Goal: Transaction & Acquisition: Purchase product/service

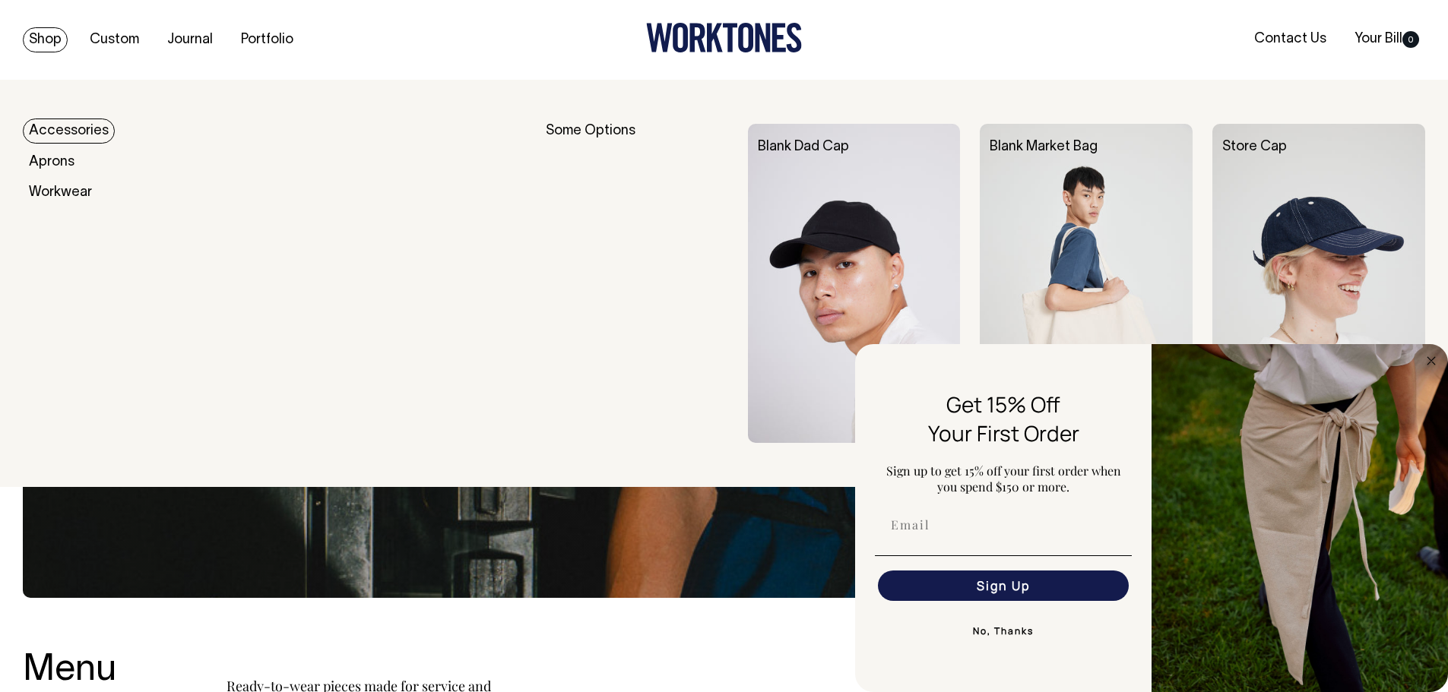
click at [860, 220] on img at bounding box center [854, 283] width 213 height 319
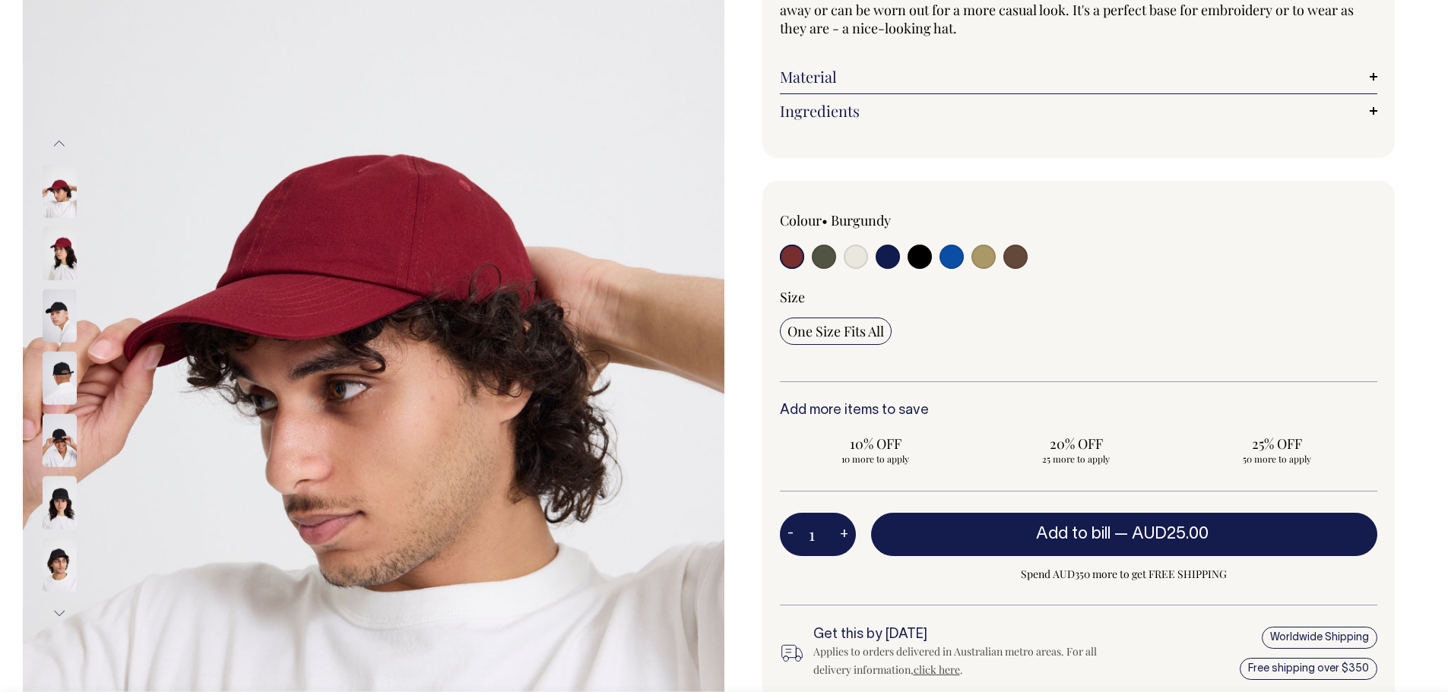
scroll to position [228, 0]
click at [852, 255] on input "radio" at bounding box center [856, 256] width 24 height 24
radio input "true"
select select "Natural"
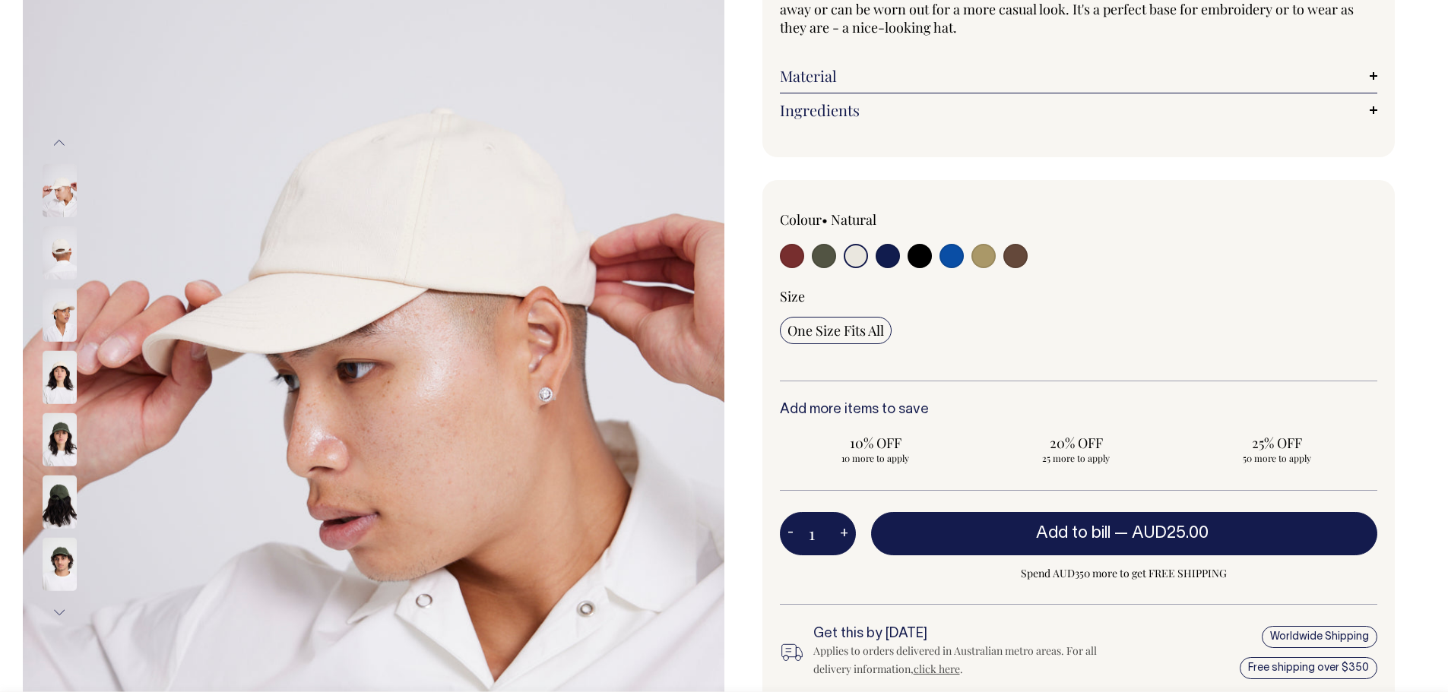
click at [822, 264] on input "radio" at bounding box center [824, 256] width 24 height 24
radio input "true"
select select "Olive"
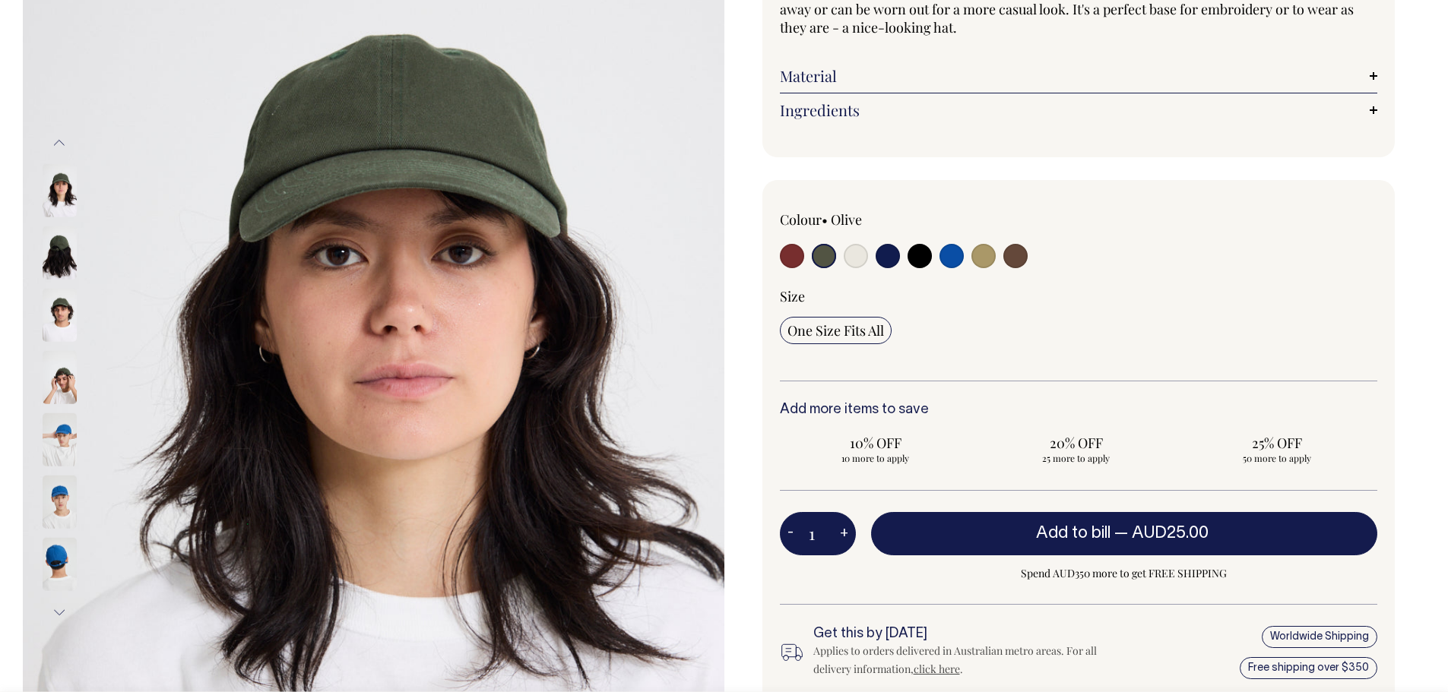
click at [886, 251] on input "radio" at bounding box center [888, 256] width 24 height 24
radio input "true"
select select "Dark Navy"
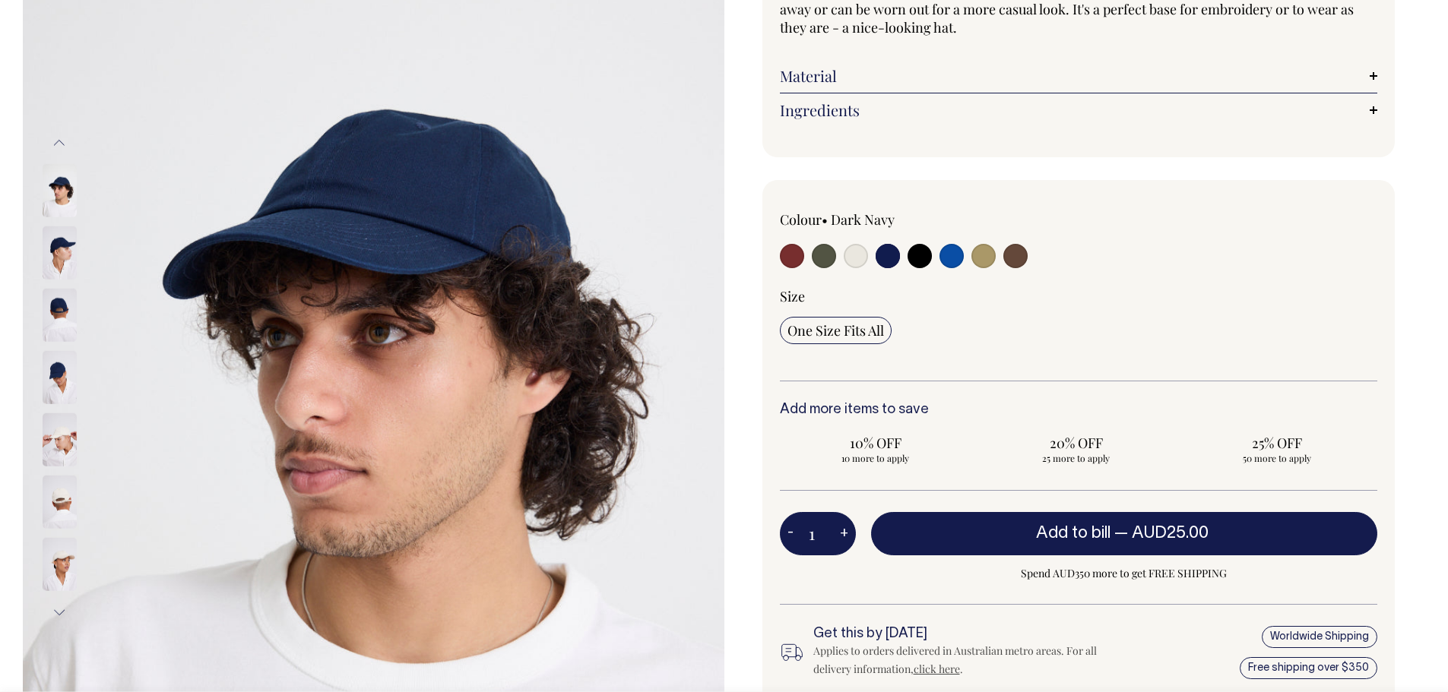
click at [923, 261] on input "radio" at bounding box center [920, 256] width 24 height 24
radio input "true"
select select "Black"
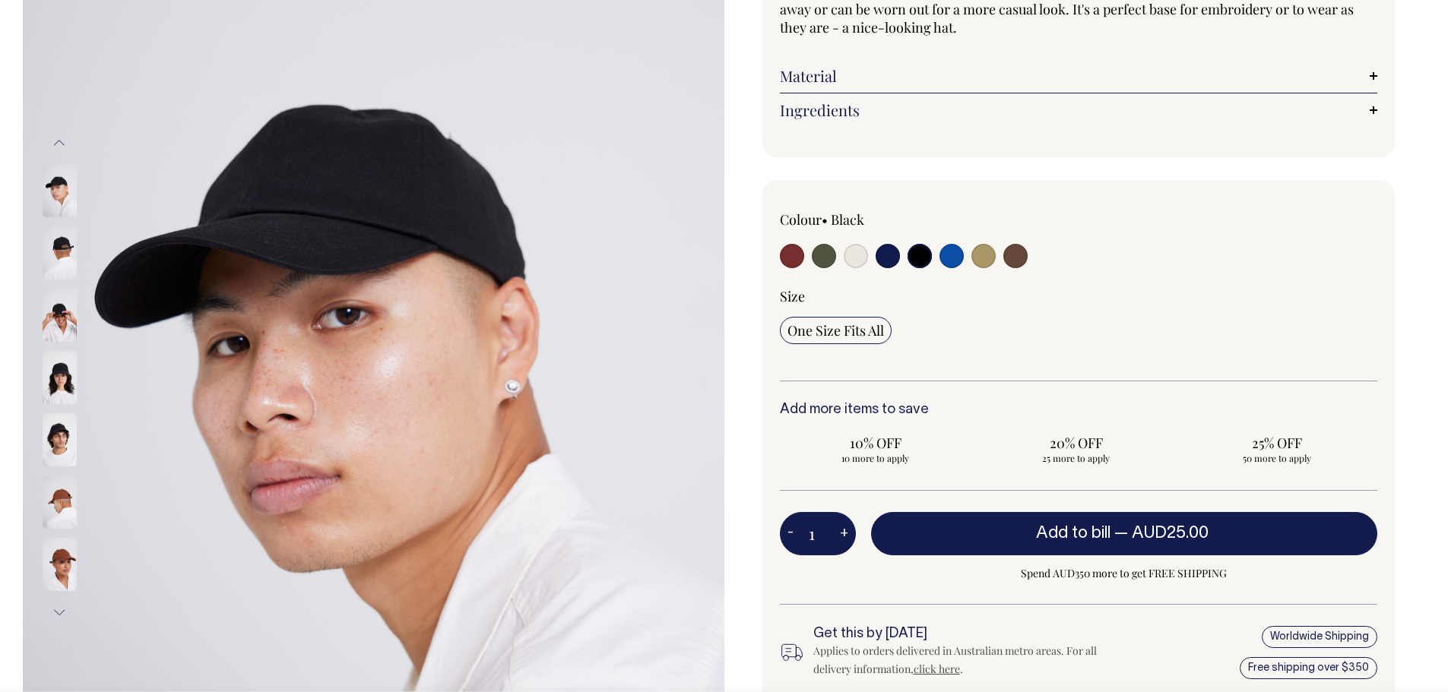
click at [954, 264] on input "radio" at bounding box center [952, 256] width 24 height 24
radio input "true"
select select "Worker Blue"
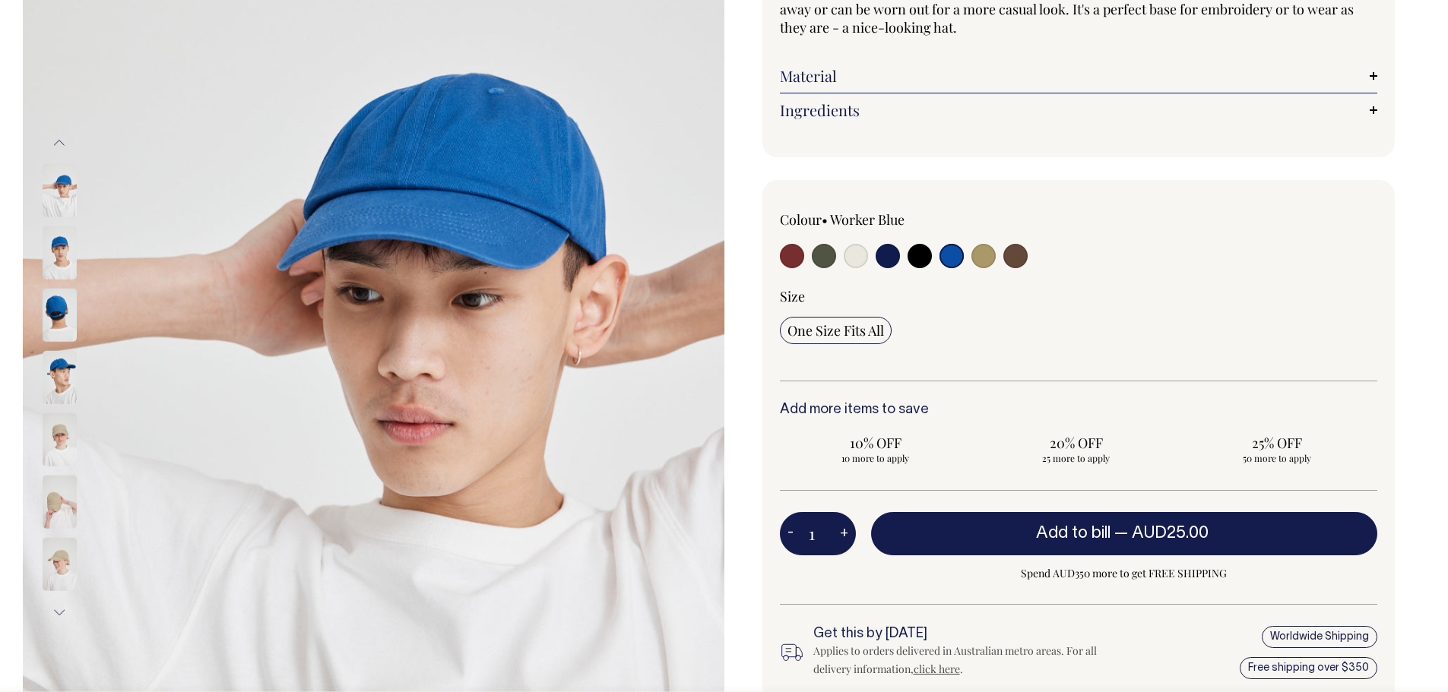
click at [987, 258] on input "radio" at bounding box center [983, 256] width 24 height 24
radio input "true"
select select "Washed Khaki"
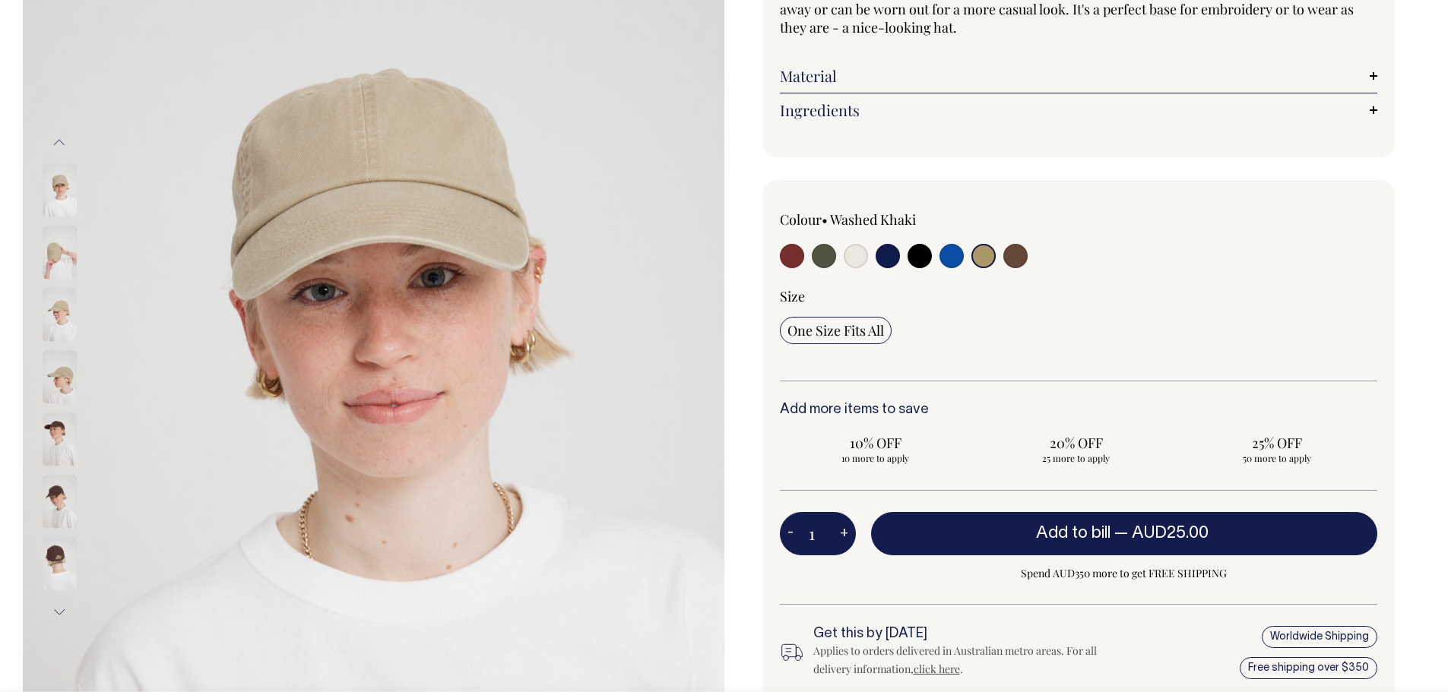
click at [993, 257] on input "radio" at bounding box center [983, 256] width 24 height 24
click at [1010, 258] on input "radio" at bounding box center [1015, 256] width 24 height 24
radio input "true"
select select "Espresso"
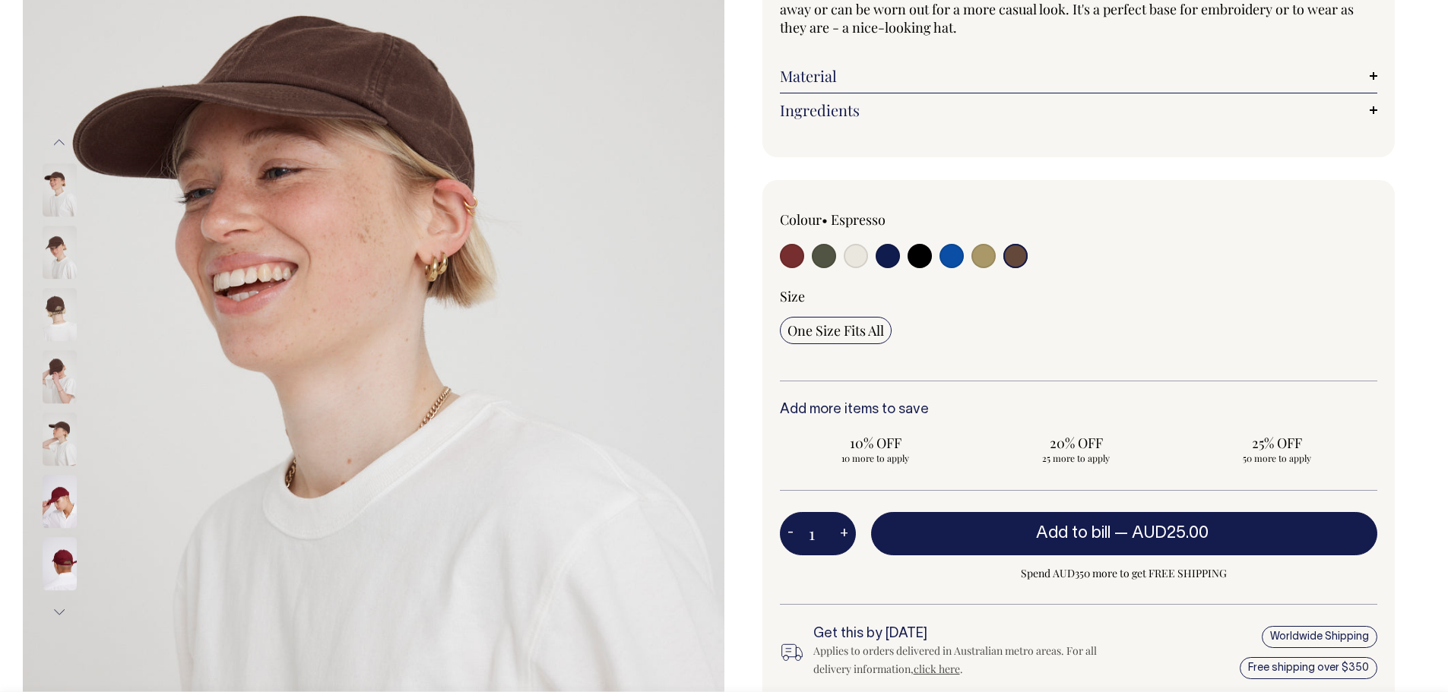
click at [794, 261] on input "radio" at bounding box center [792, 256] width 24 height 24
radio input "true"
select select "Burgundy"
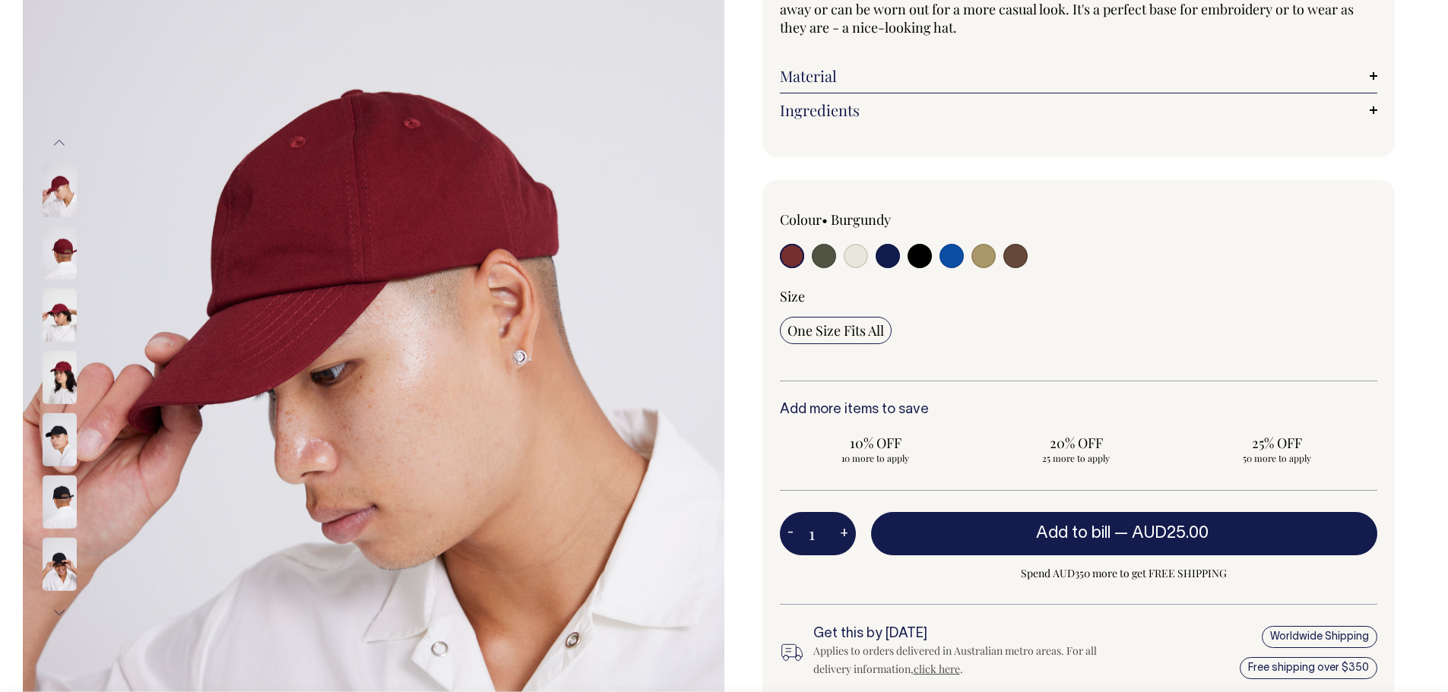
click at [1020, 264] on input "radio" at bounding box center [1015, 256] width 24 height 24
radio input "true"
select select "Espresso"
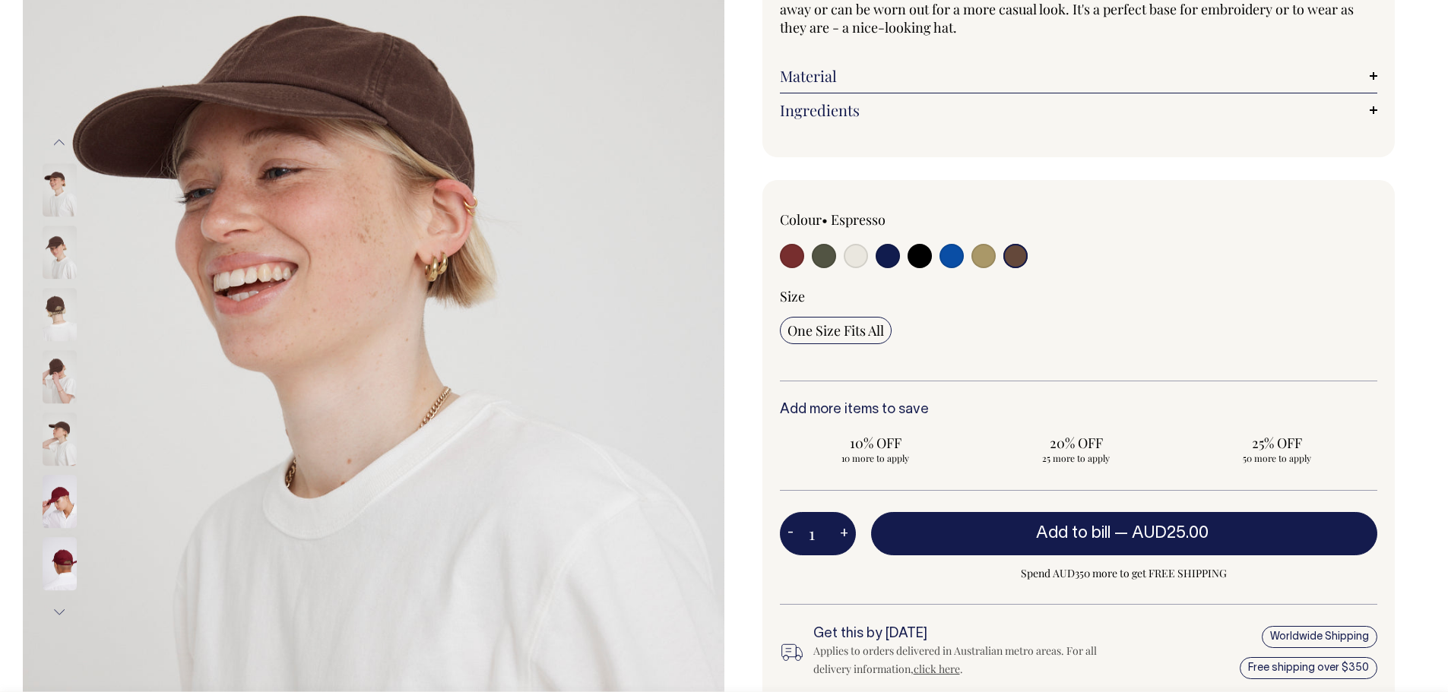
click at [815, 252] on input "radio" at bounding box center [824, 256] width 24 height 24
radio input "true"
select select "Olive"
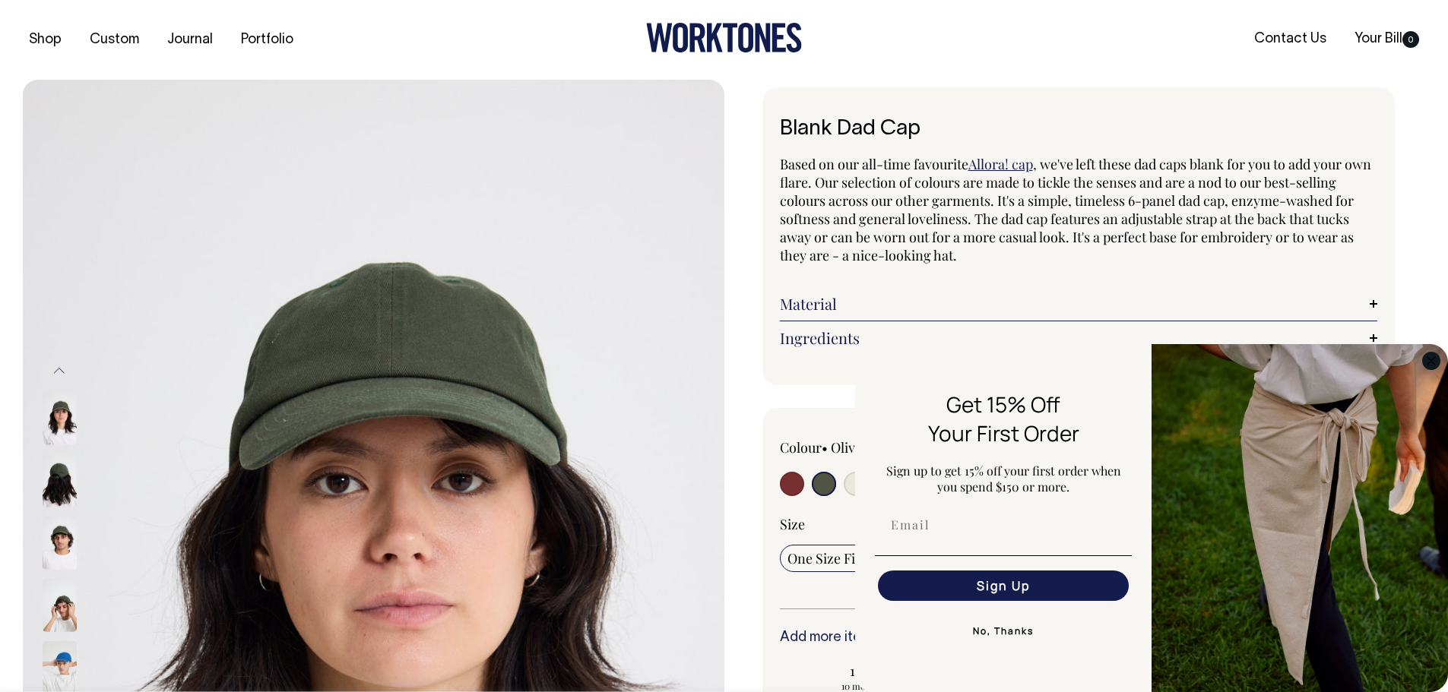
click at [1435, 363] on circle "Close dialog" at bounding box center [1431, 360] width 17 height 17
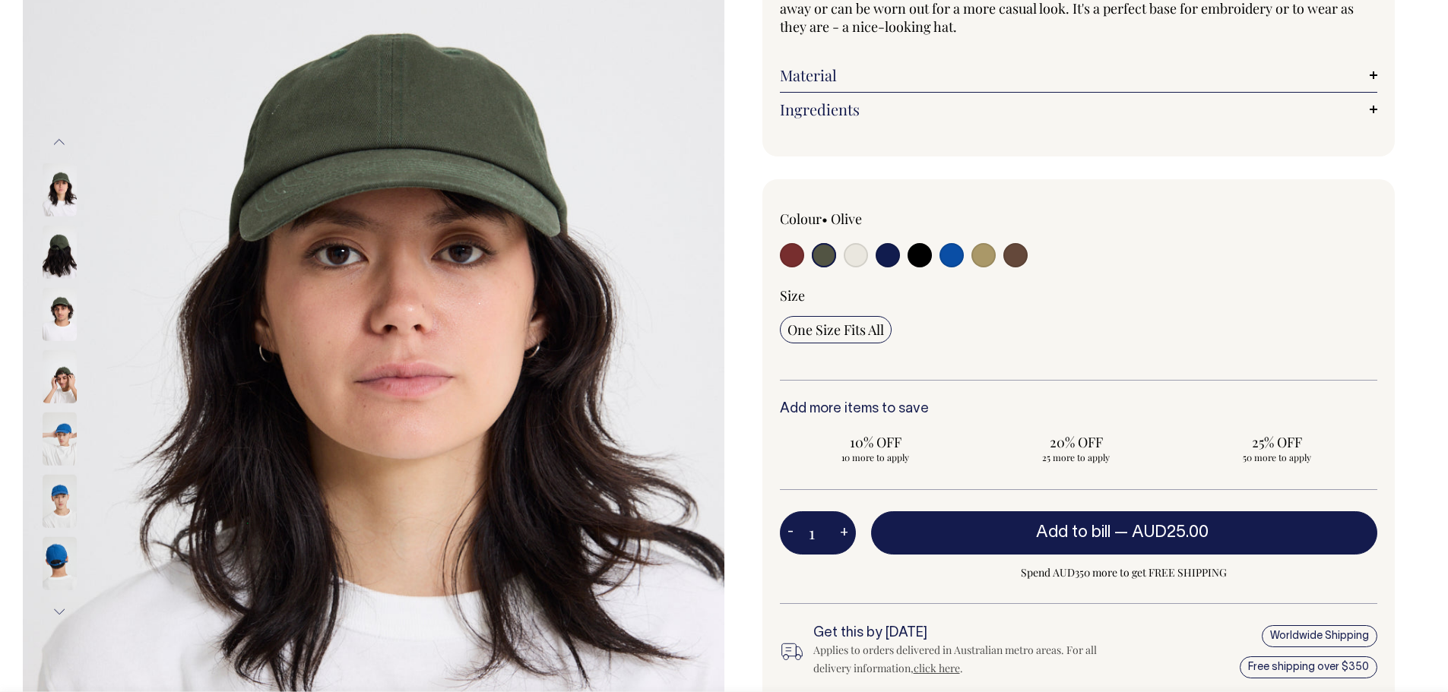
scroll to position [228, 0]
click at [794, 256] on input "radio" at bounding box center [792, 256] width 24 height 24
radio input "true"
select select "Burgundy"
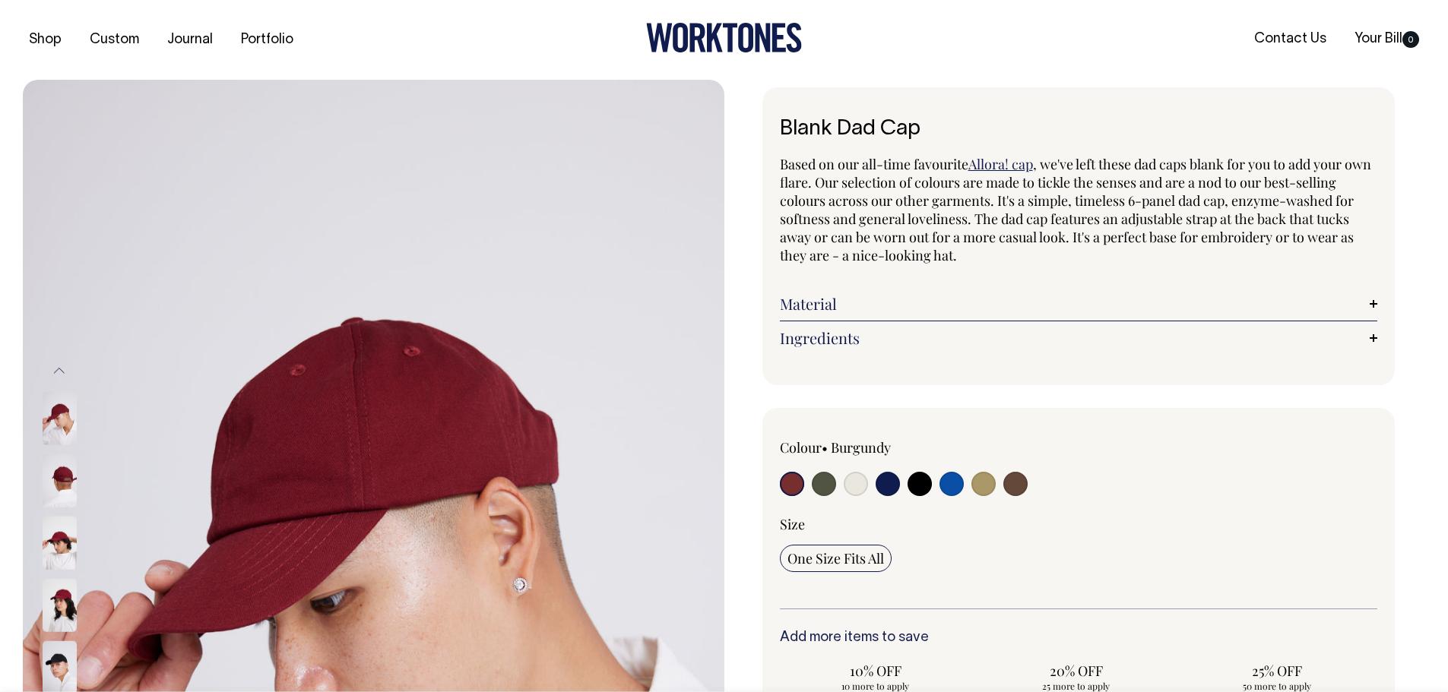
click at [65, 551] on img at bounding box center [60, 543] width 34 height 53
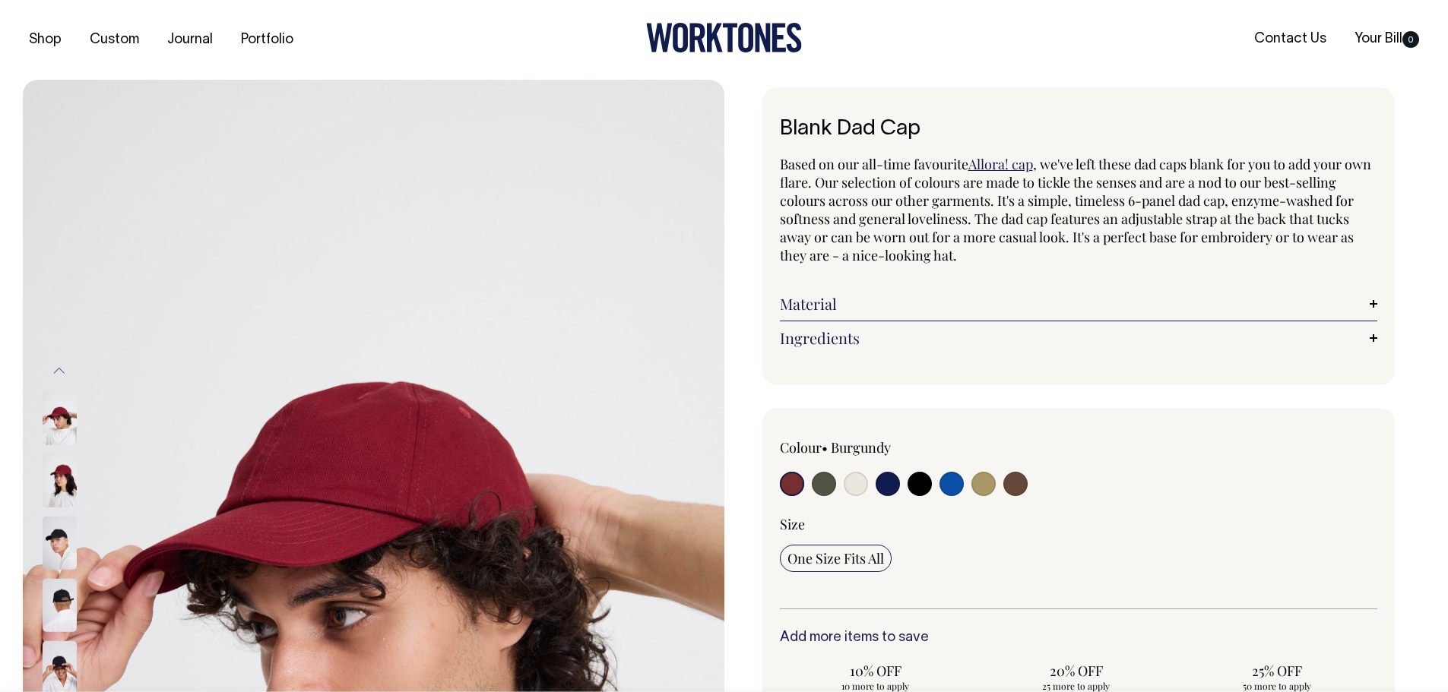
click at [65, 575] on div at bounding box center [80, 543] width 76 height 62
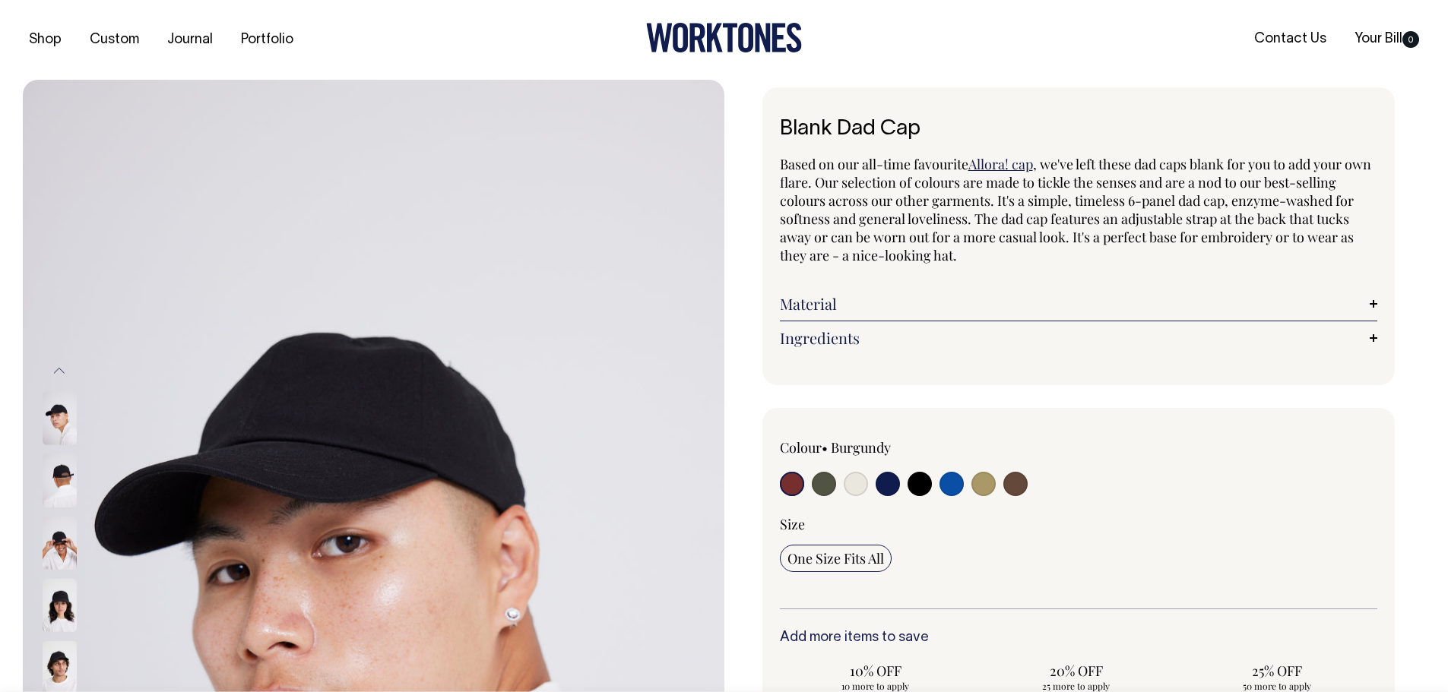
click at [1022, 486] on input "radio" at bounding box center [1015, 484] width 24 height 24
radio input "true"
select select "Espresso"
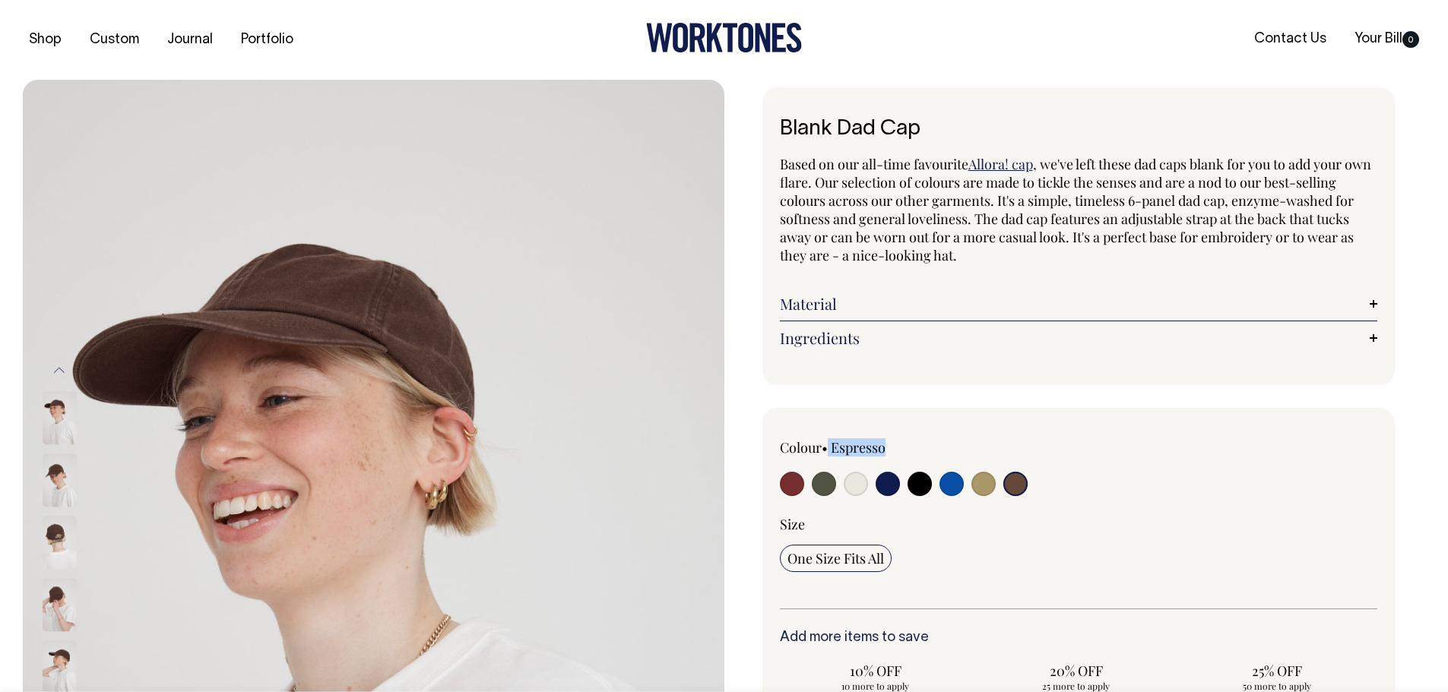
drag, startPoint x: 895, startPoint y: 447, endPoint x: 832, endPoint y: 446, distance: 62.3
click at [832, 446] on div "Colour • Espresso" at bounding box center [899, 448] width 239 height 18
copy div "Espresso"
click at [823, 487] on input "radio" at bounding box center [824, 484] width 24 height 24
radio input "true"
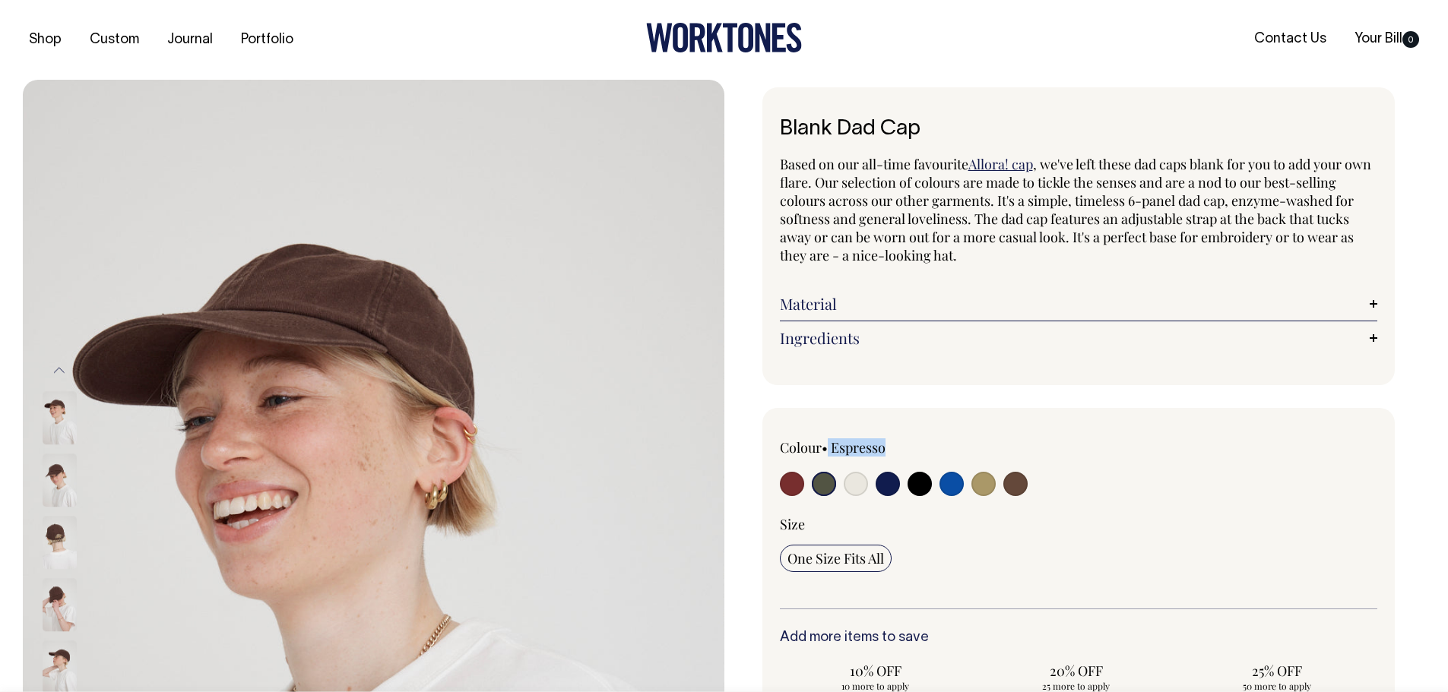
radio input "true"
select select "Olive"
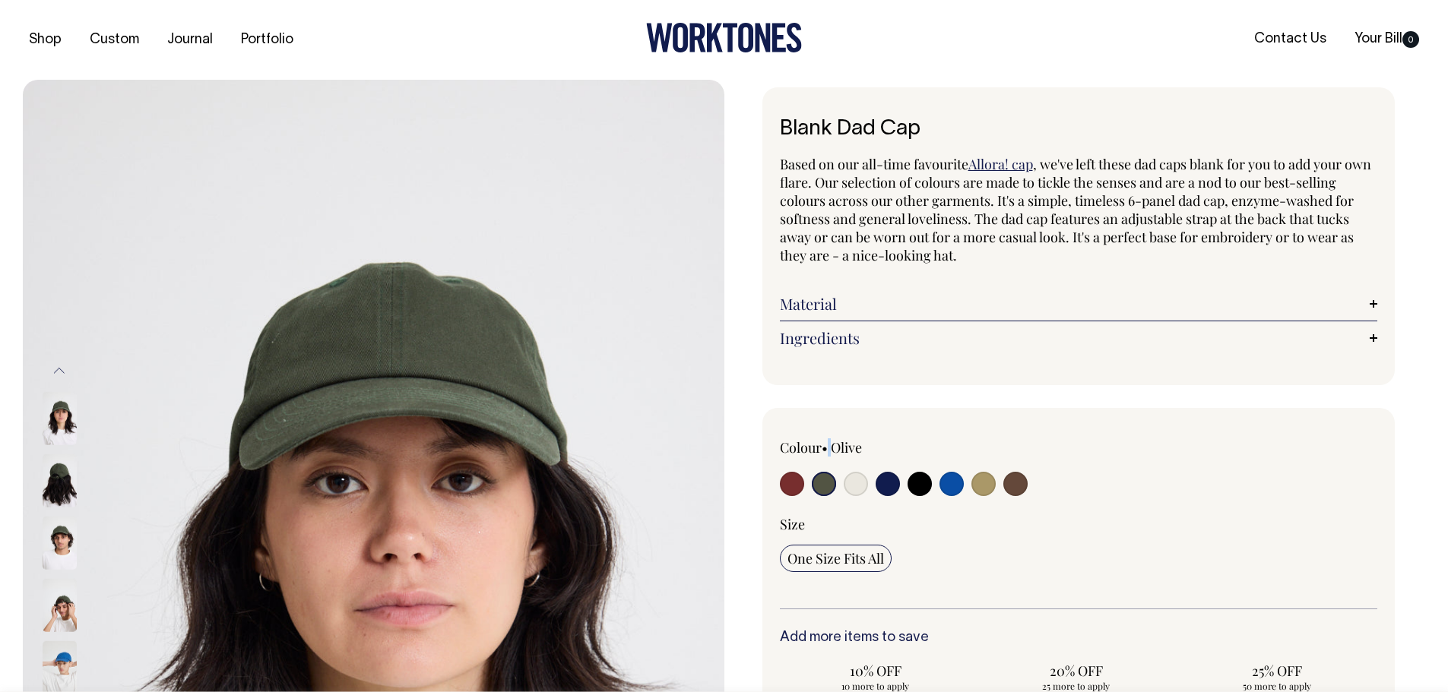
click at [1009, 480] on input "radio" at bounding box center [1015, 484] width 24 height 24
radio input "true"
select select "Espresso"
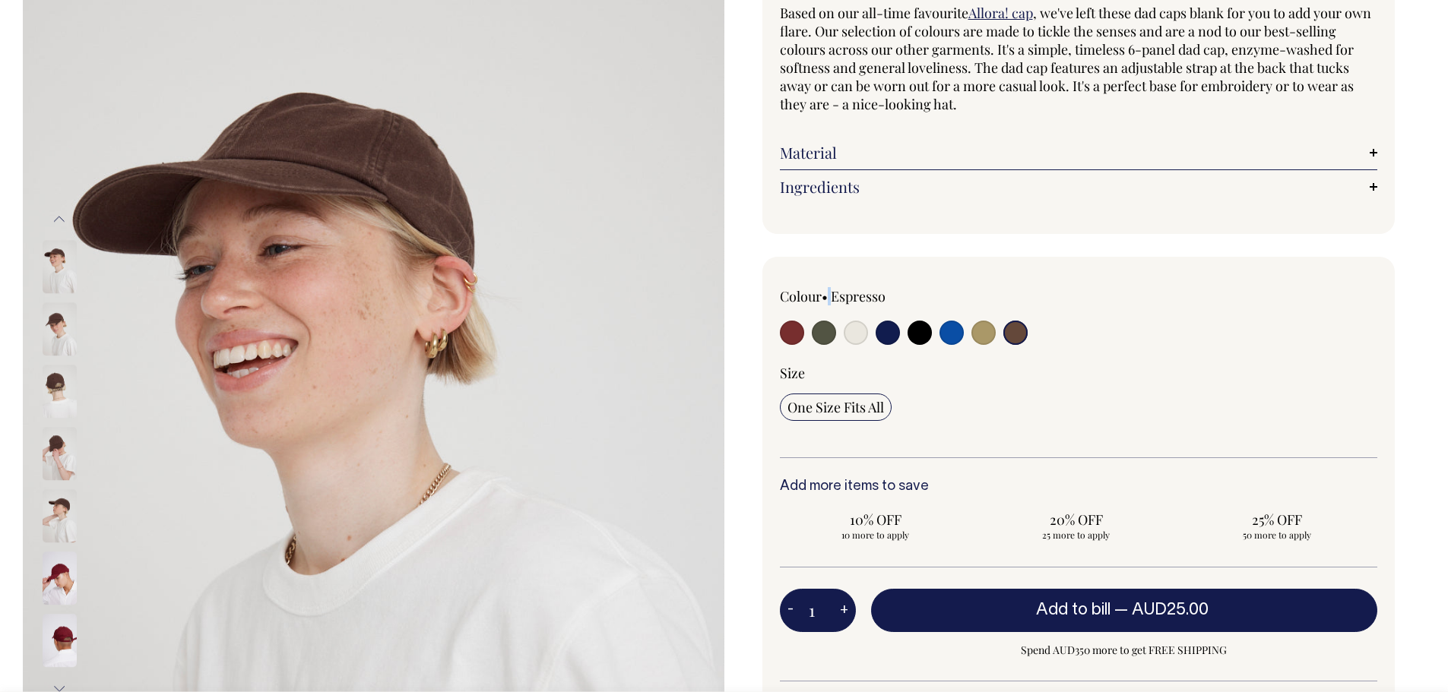
scroll to position [152, 0]
click at [1017, 331] on input "radio" at bounding box center [1015, 332] width 24 height 24
click at [1022, 332] on input "radio" at bounding box center [1015, 332] width 24 height 24
click at [51, 505] on img at bounding box center [60, 516] width 34 height 53
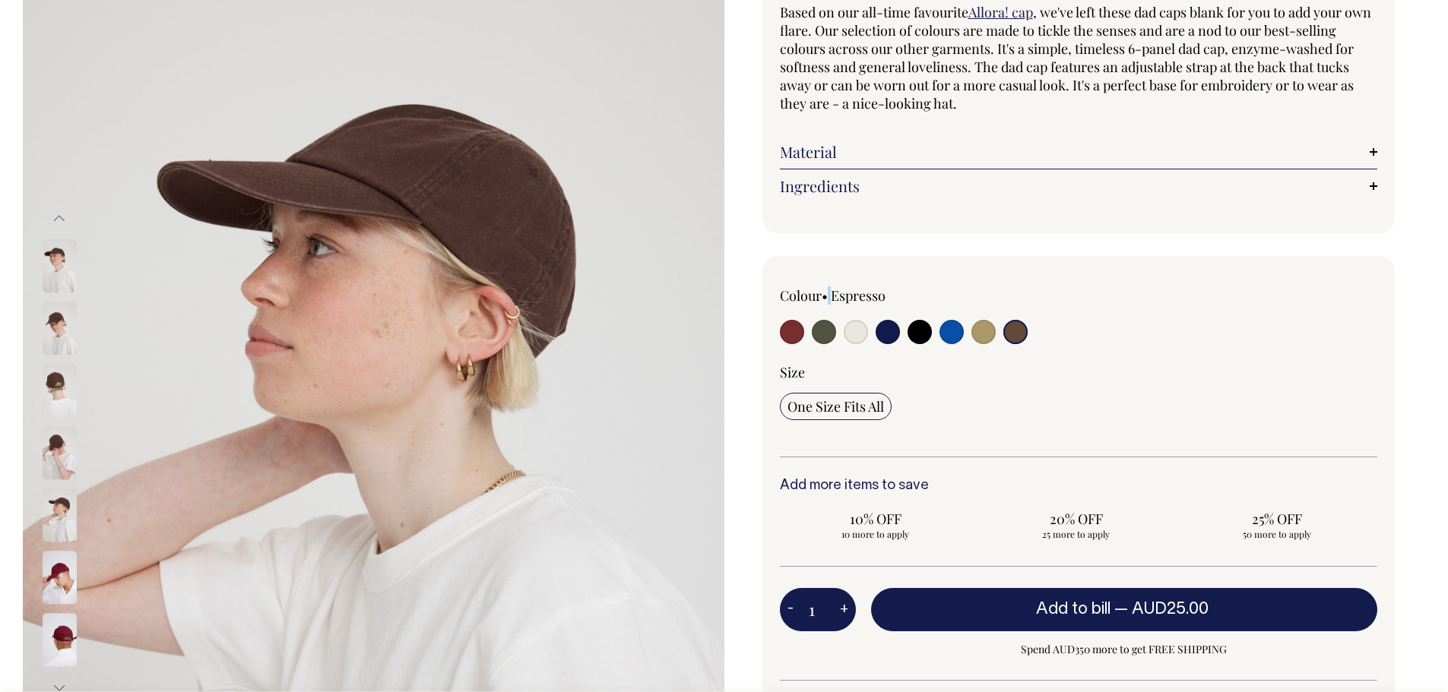
click at [51, 461] on div at bounding box center [80, 328] width 76 height 5173
click at [35, 388] on img at bounding box center [374, 454] width 702 height 1052
click at [44, 313] on img at bounding box center [60, 329] width 34 height 53
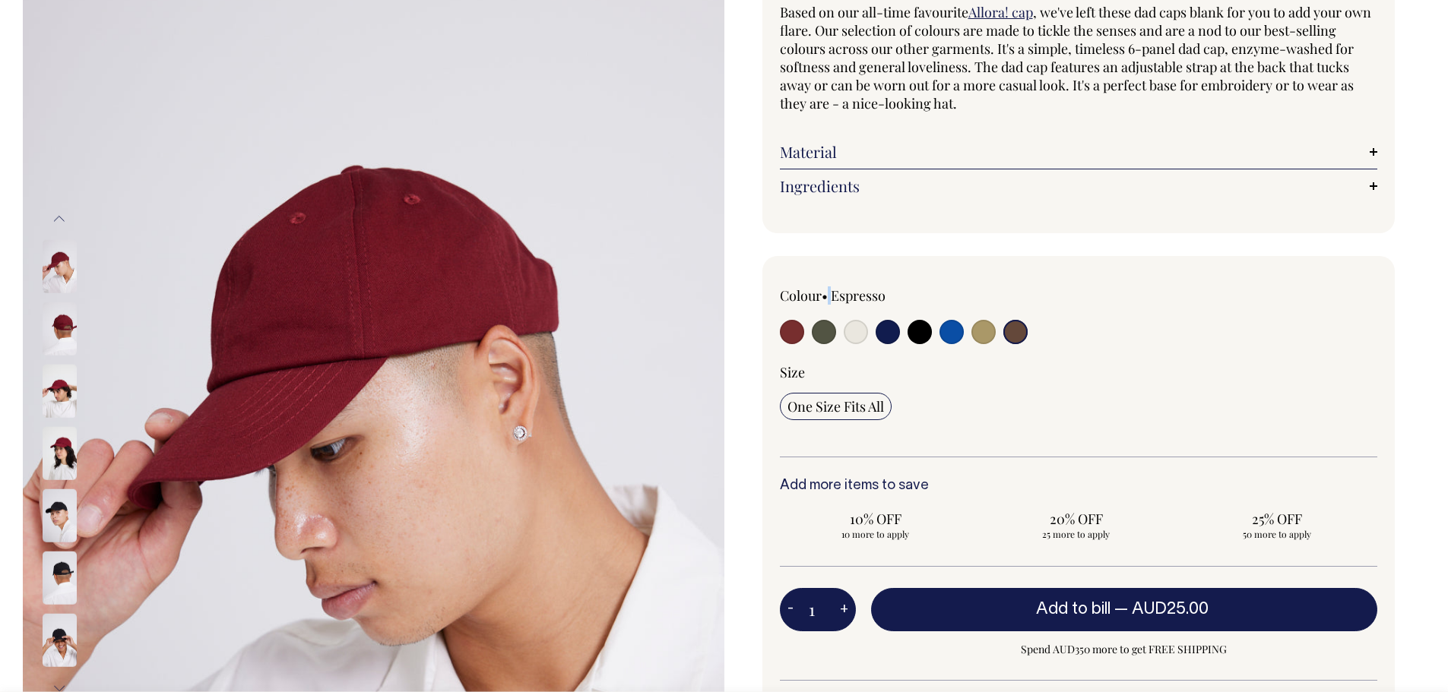
click at [68, 505] on img at bounding box center [60, 516] width 34 height 53
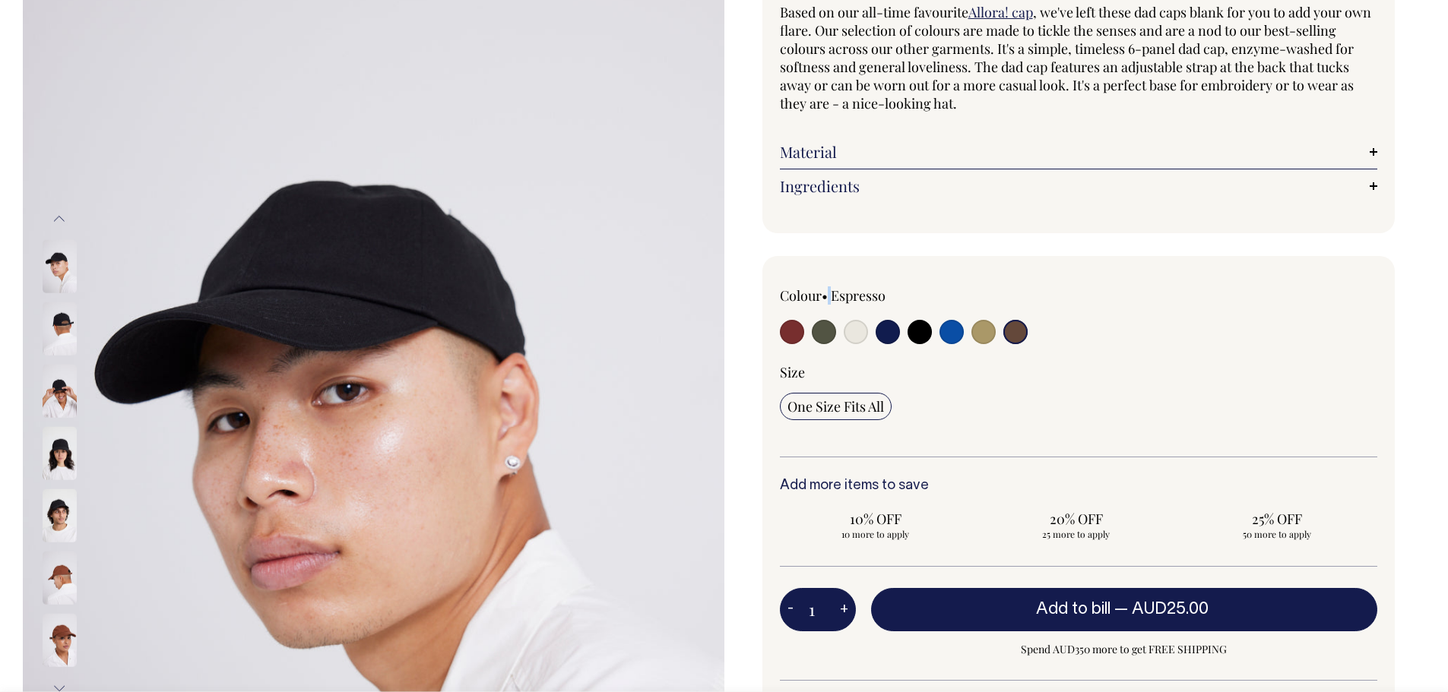
click at [70, 584] on img at bounding box center [60, 578] width 34 height 53
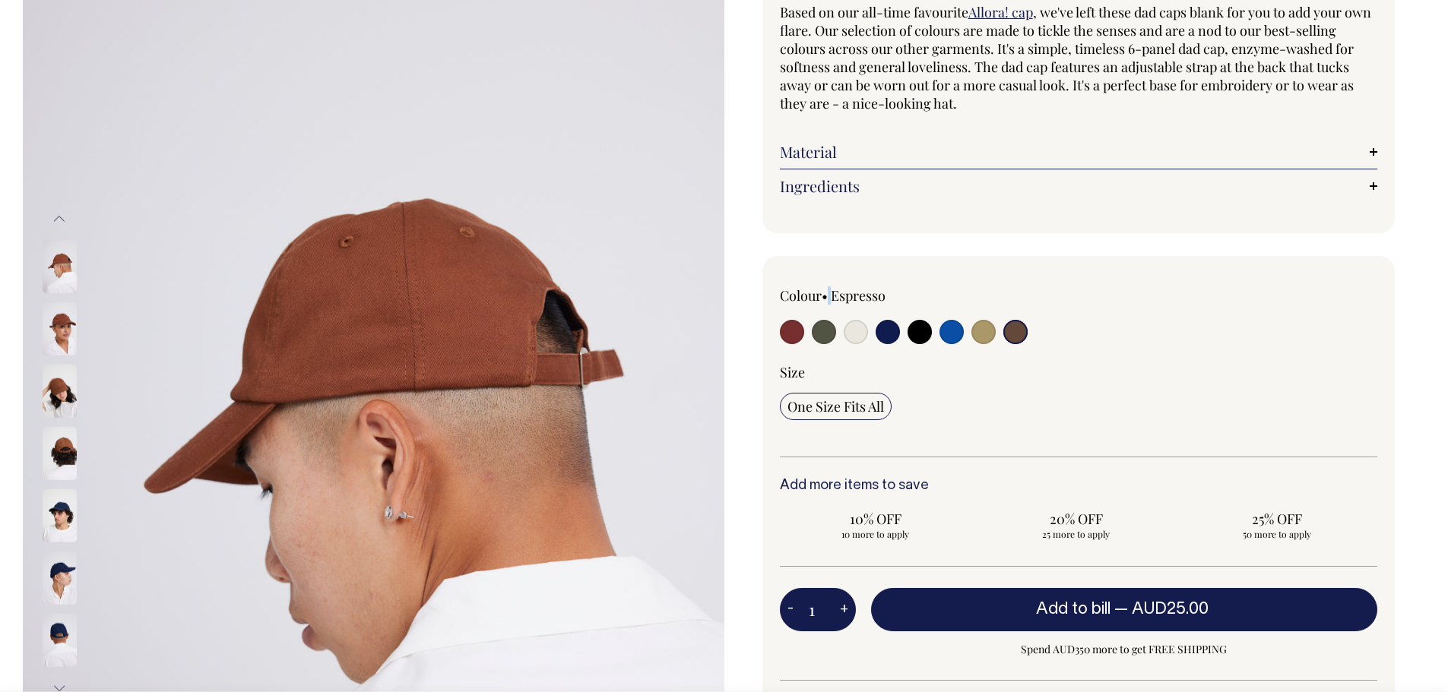
click at [1012, 325] on input "radio" at bounding box center [1015, 332] width 24 height 24
click at [1013, 331] on input "radio" at bounding box center [1015, 332] width 24 height 24
click at [851, 328] on input "radio" at bounding box center [856, 332] width 24 height 24
radio input "true"
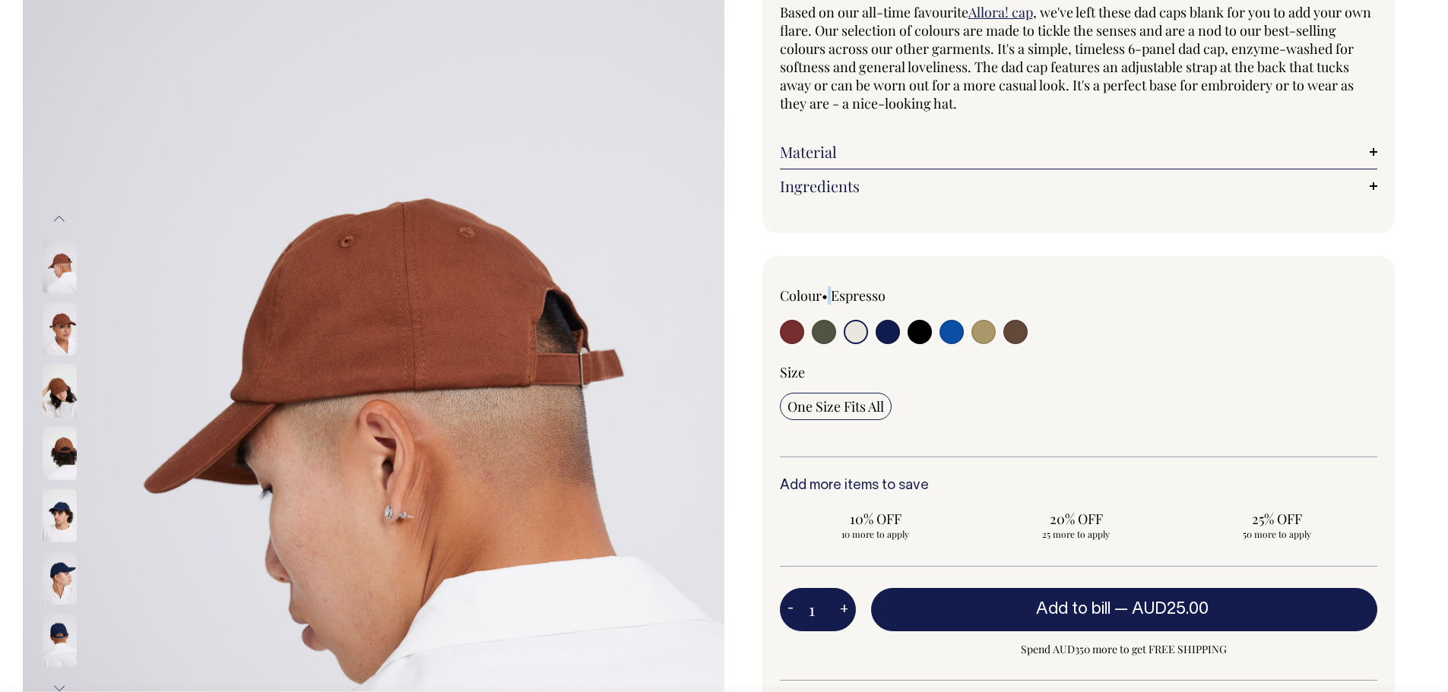
select select "Natural"
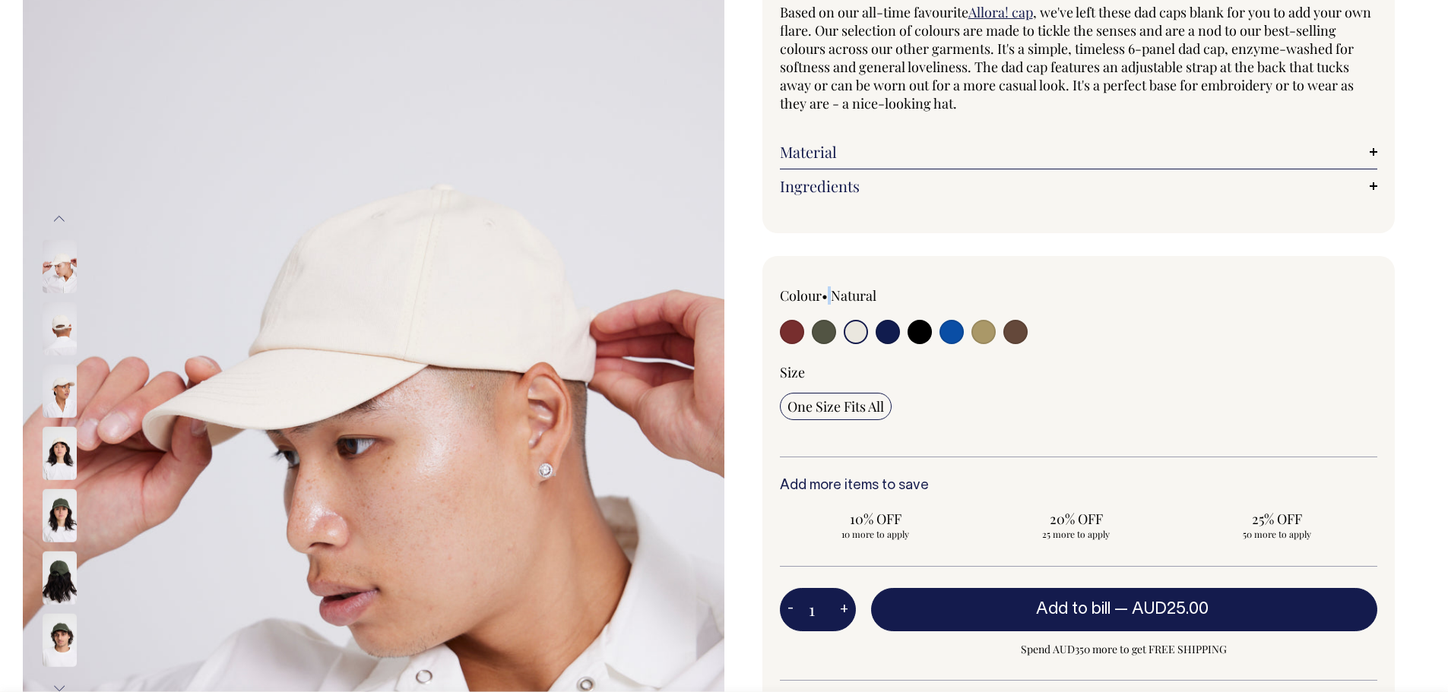
click at [1021, 334] on input "radio" at bounding box center [1015, 332] width 24 height 24
radio input "true"
select select "Espresso"
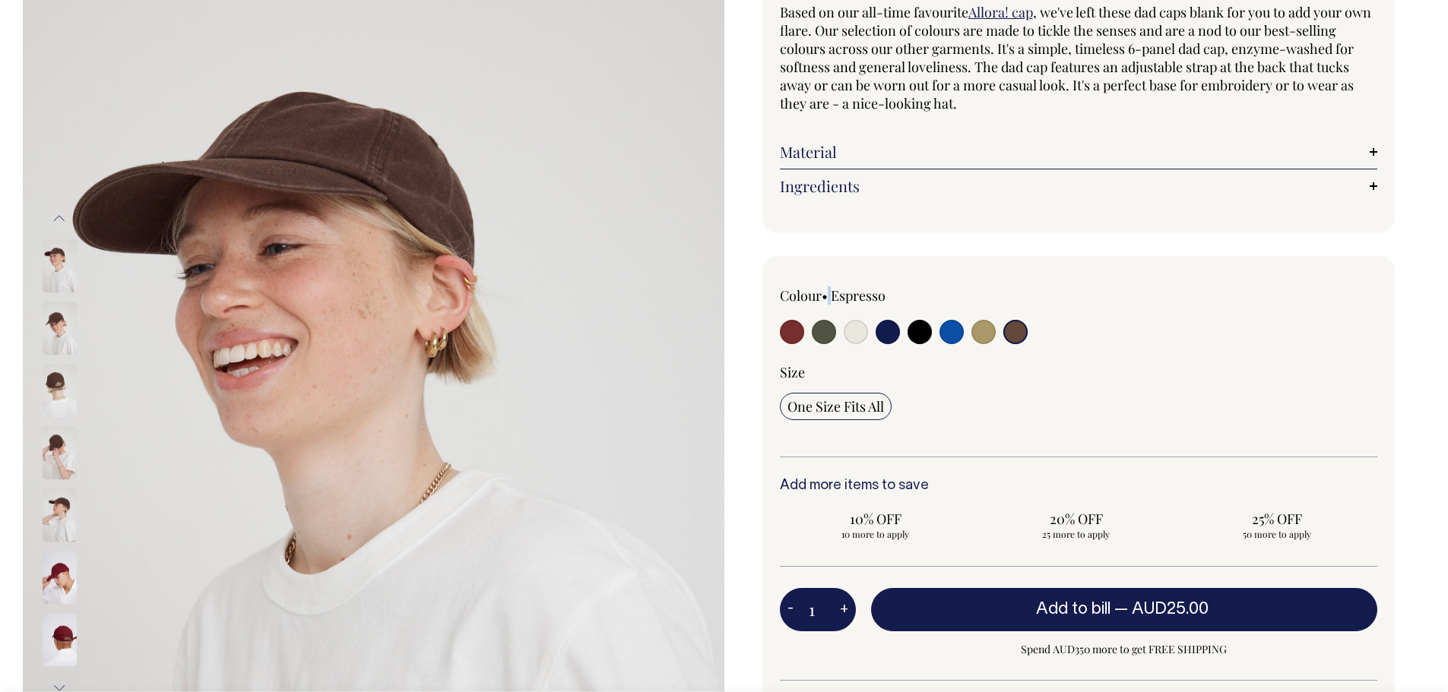
click at [1016, 321] on input "radio" at bounding box center [1015, 332] width 24 height 24
click at [1018, 337] on input "radio" at bounding box center [1015, 332] width 24 height 24
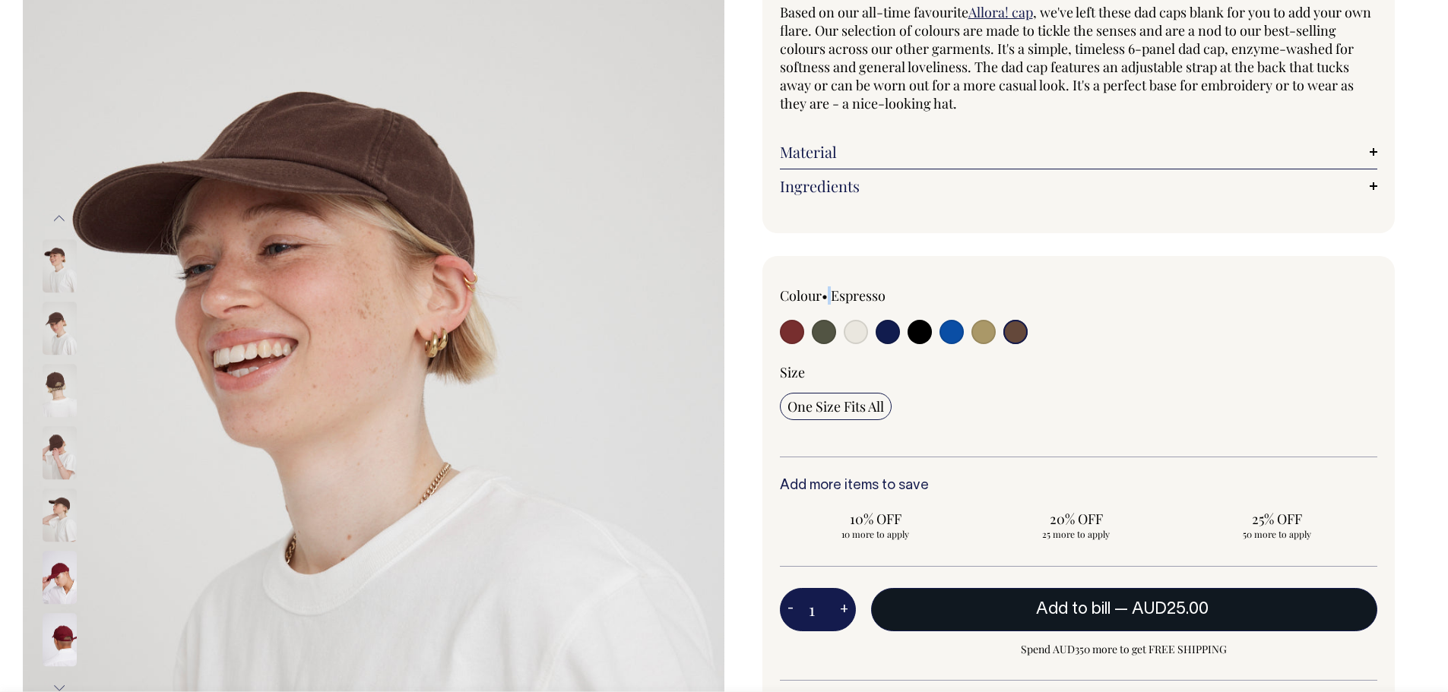
click at [1053, 615] on span "Add to bill" at bounding box center [1073, 609] width 74 height 15
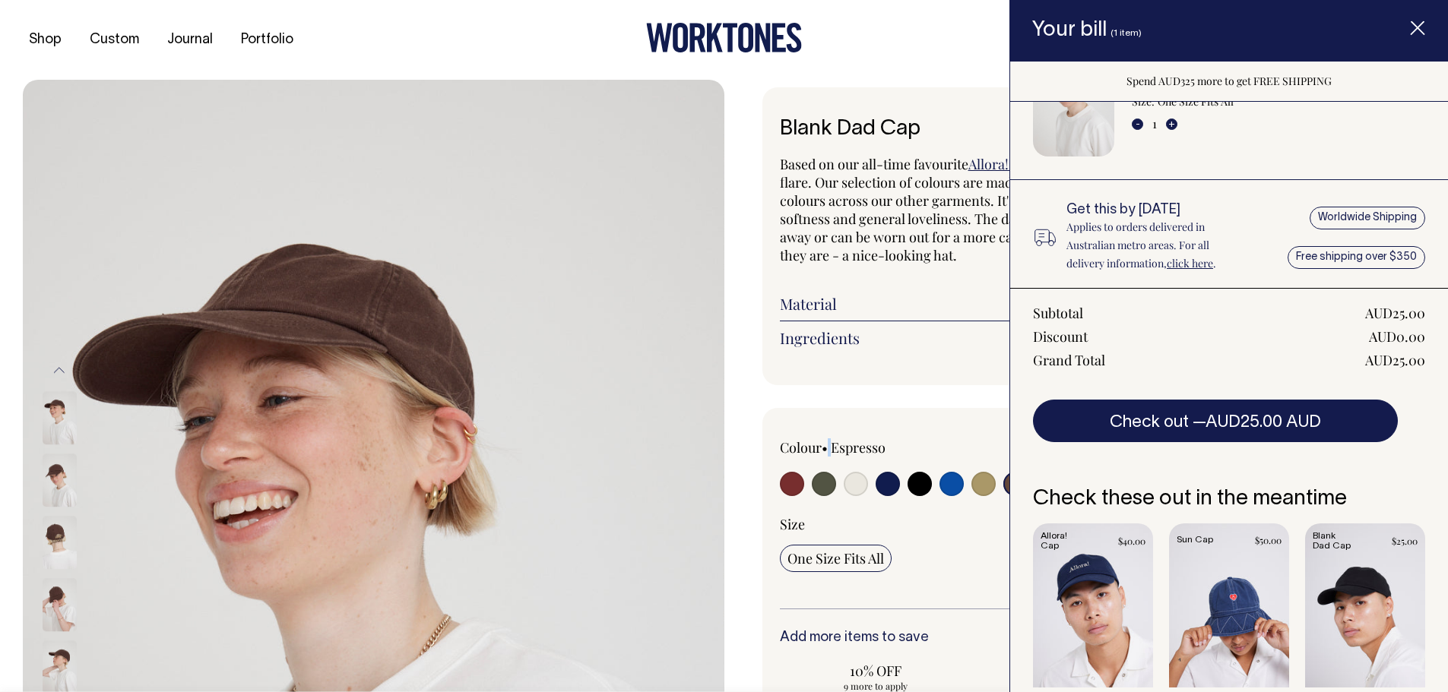
scroll to position [122, 0]
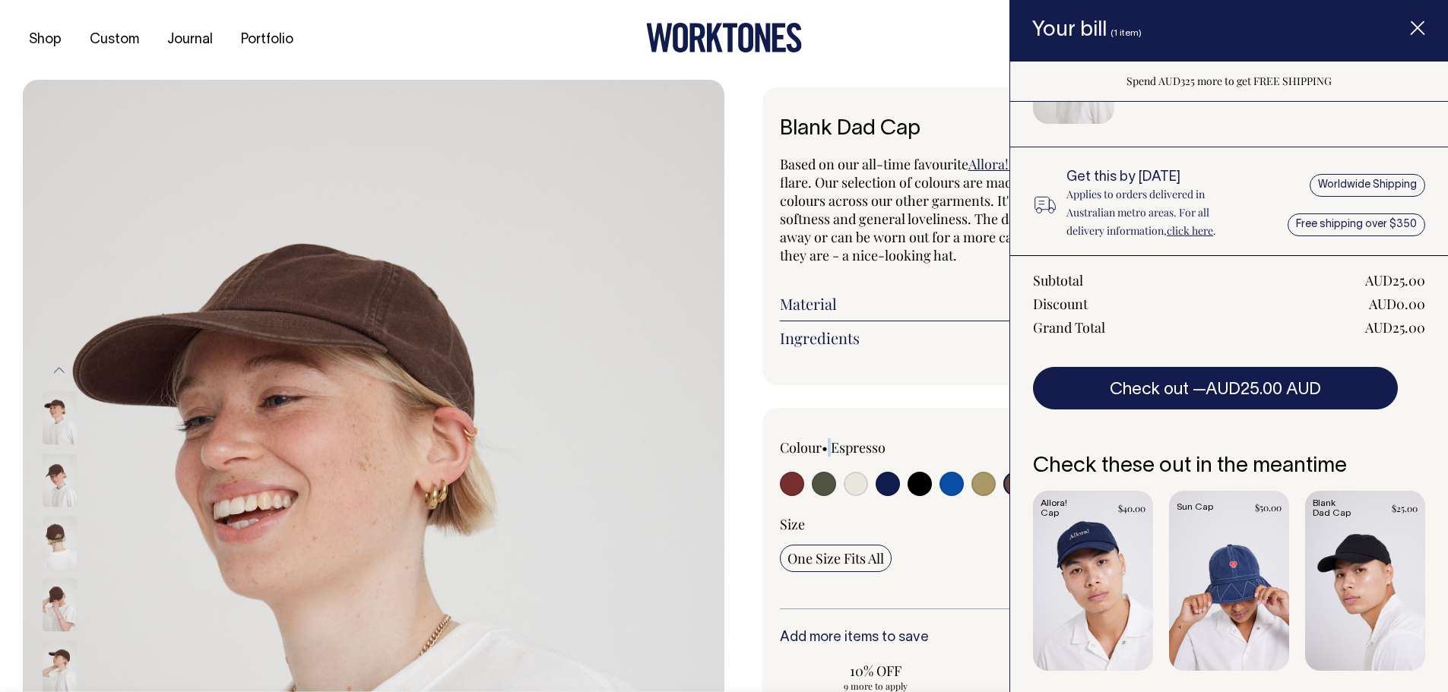
click at [1075, 553] on link "Item added to your cart" at bounding box center [1093, 581] width 120 height 180
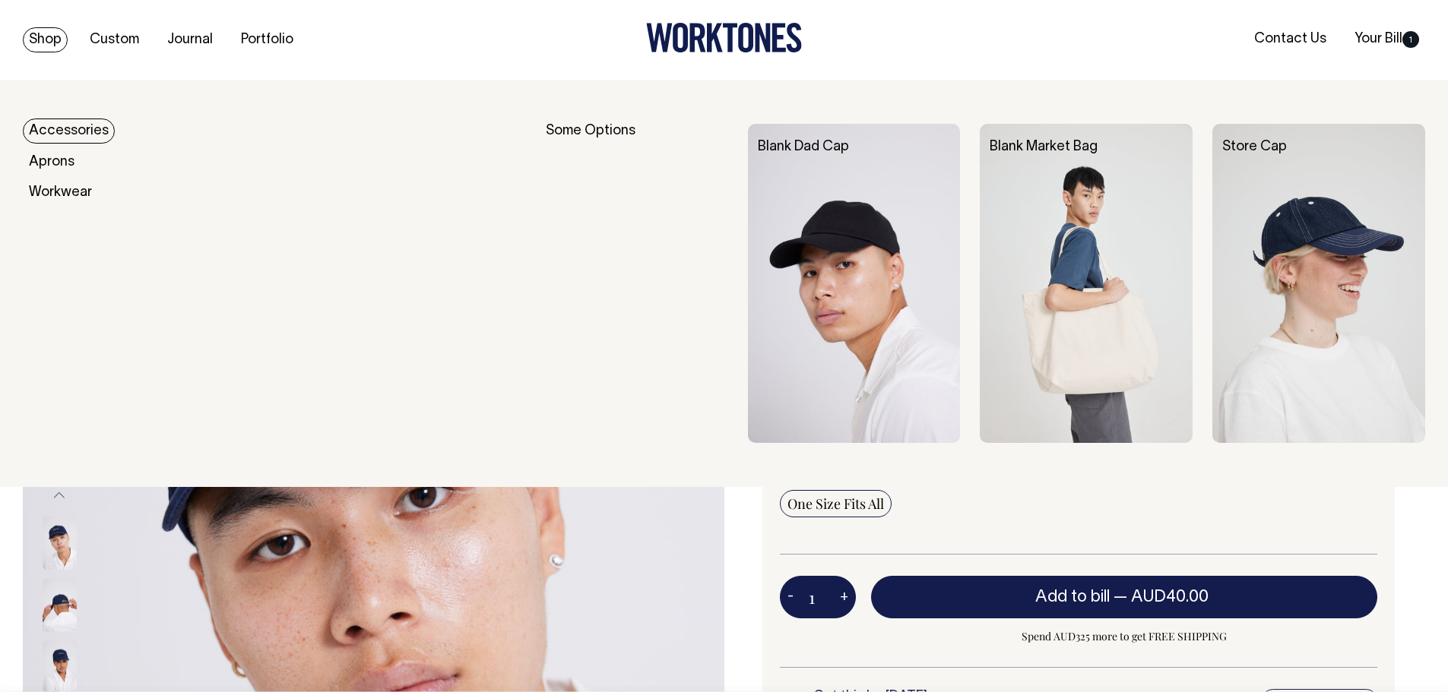
click at [46, 44] on link "Shop" at bounding box center [45, 39] width 45 height 25
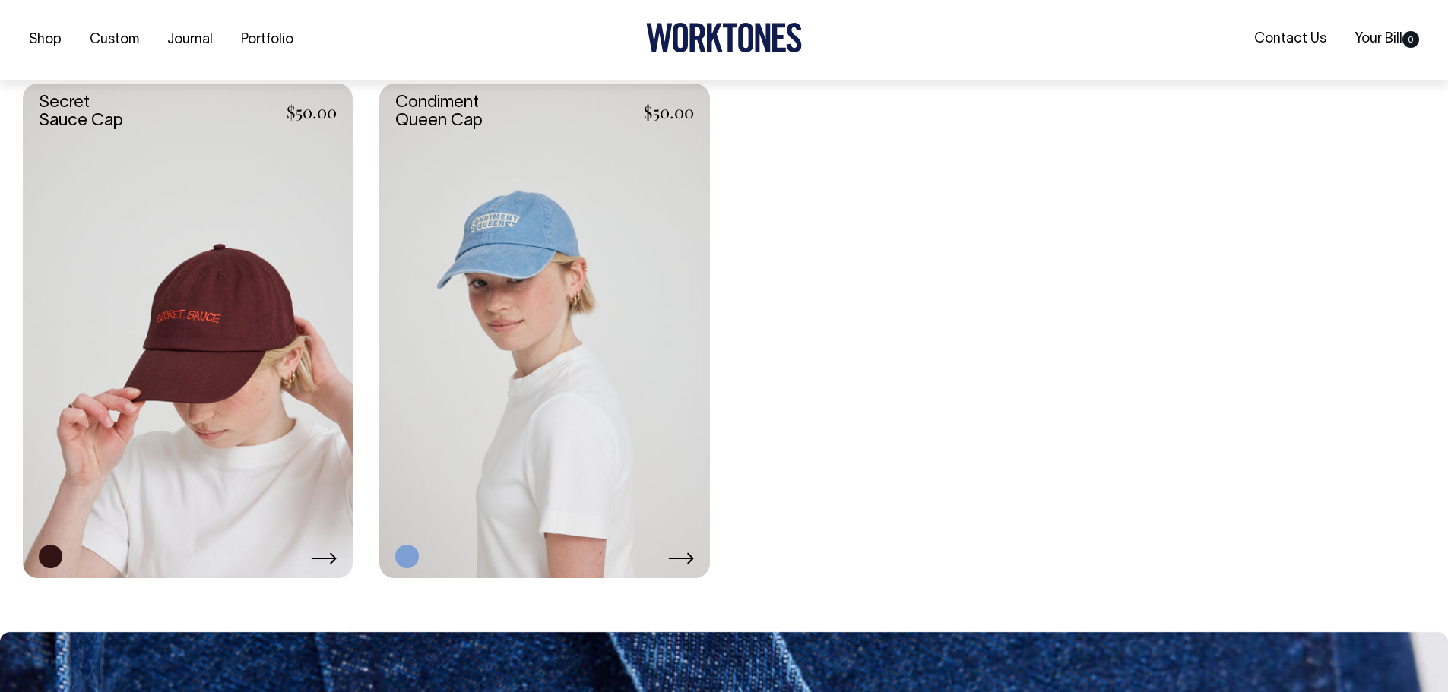
scroll to position [3497, 0]
click at [225, 380] on link at bounding box center [188, 330] width 330 height 495
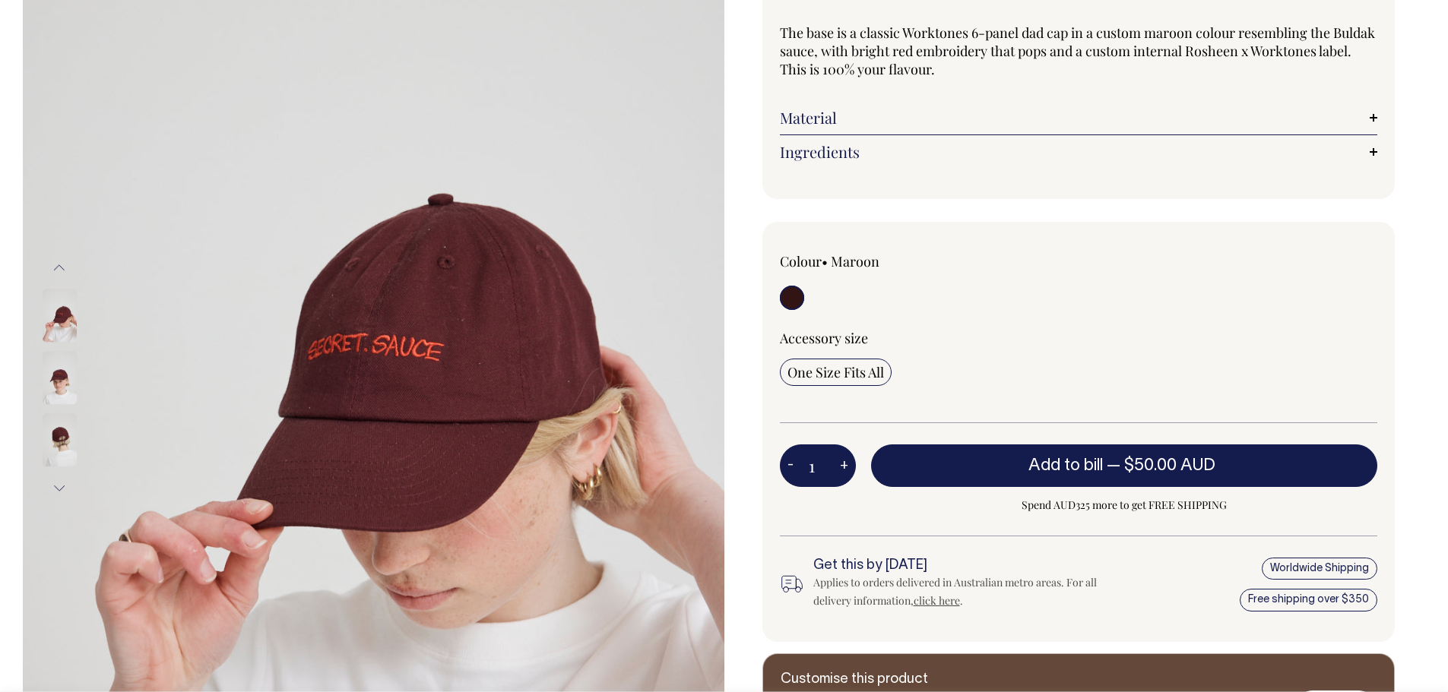
scroll to position [228, 0]
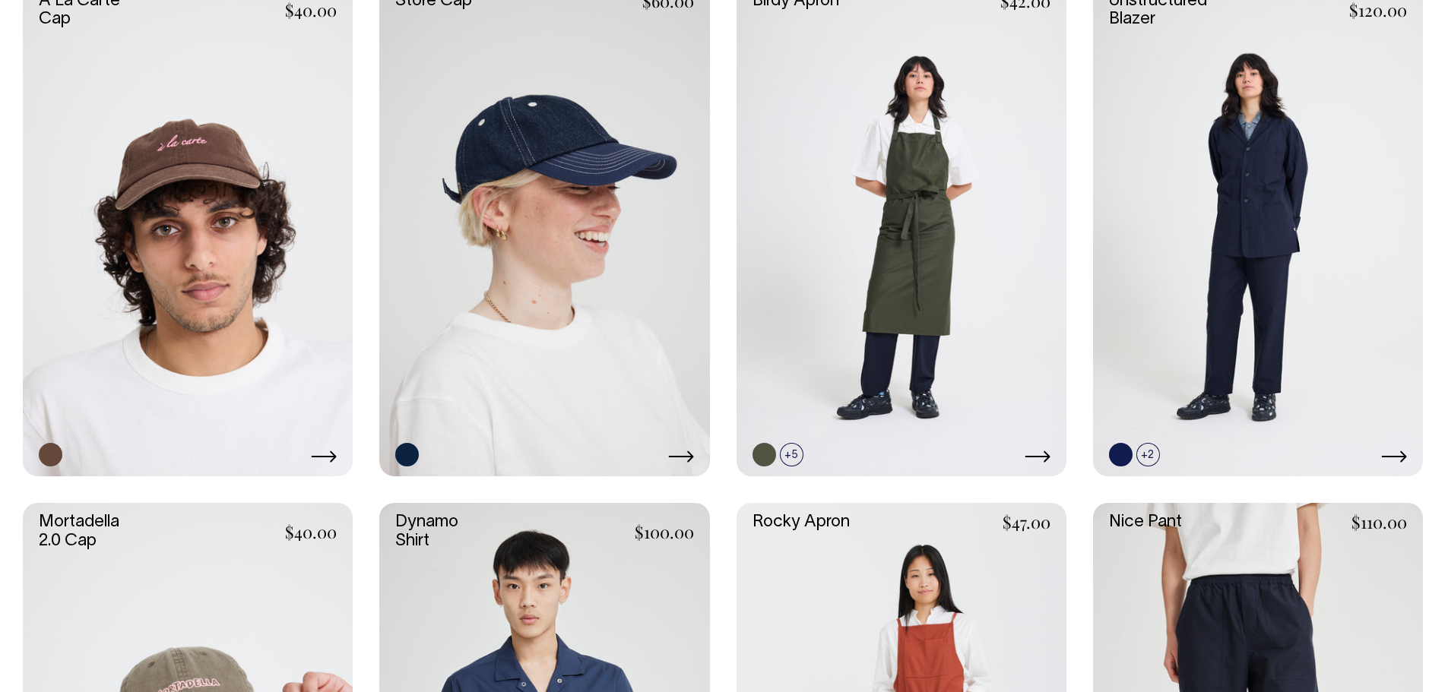
scroll to position [988, 0]
click at [261, 103] on link at bounding box center [188, 230] width 330 height 495
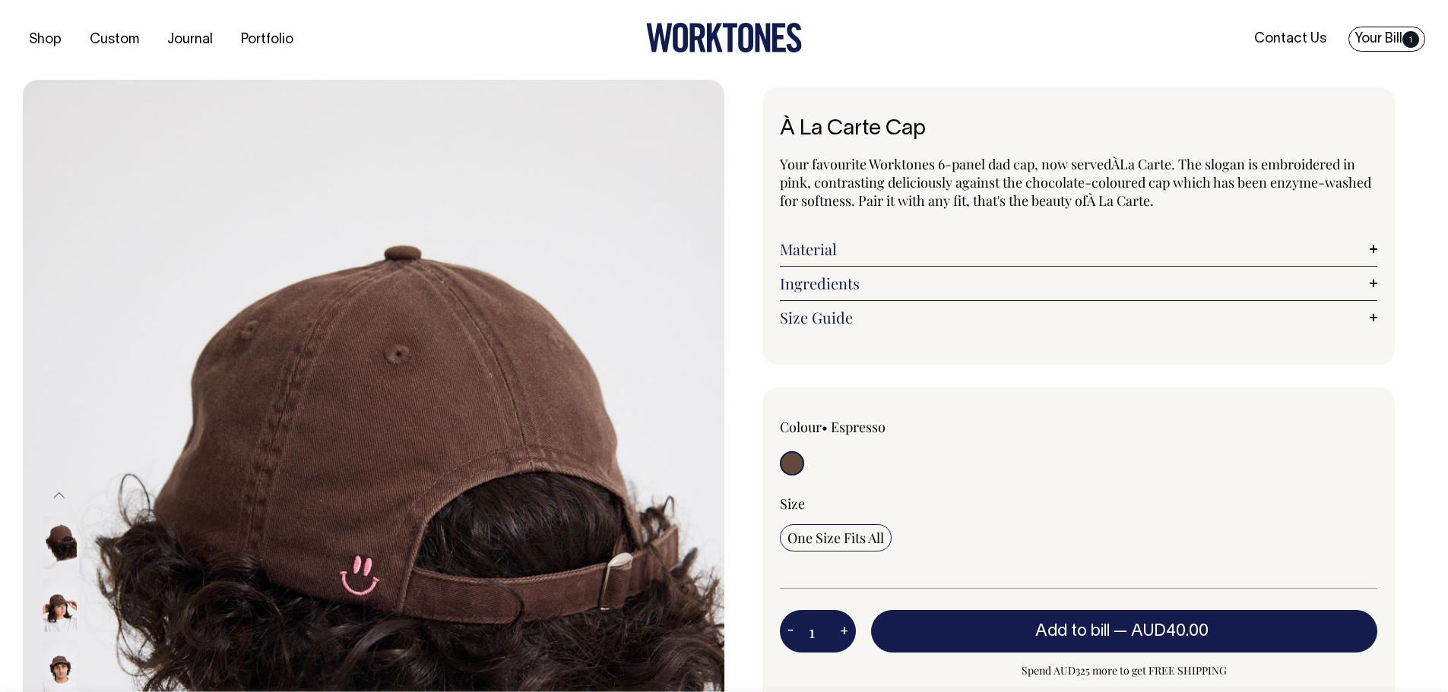
click at [1373, 32] on link "Your Bill 1" at bounding box center [1386, 39] width 77 height 25
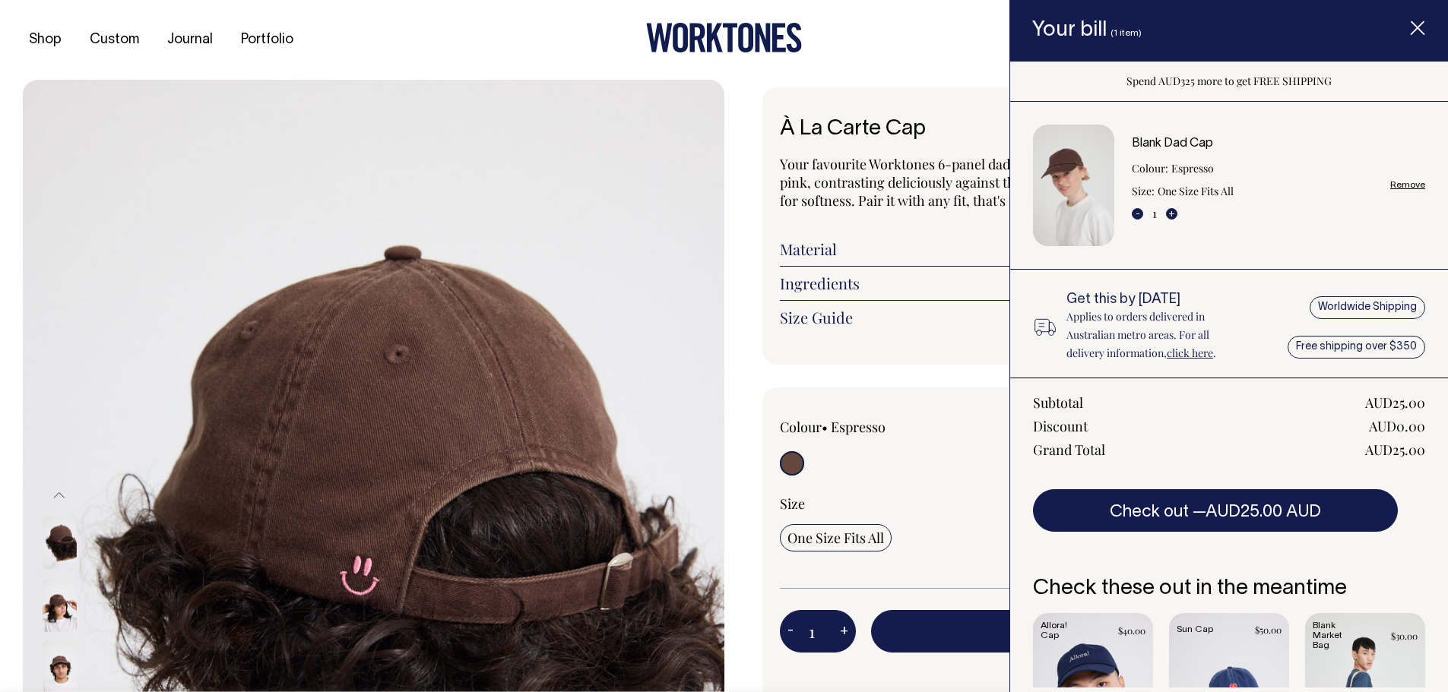
click at [391, 49] on div "Shop Custom Journal Portfolio Contact Us Your Bill 1" at bounding box center [724, 40] width 1448 height 80
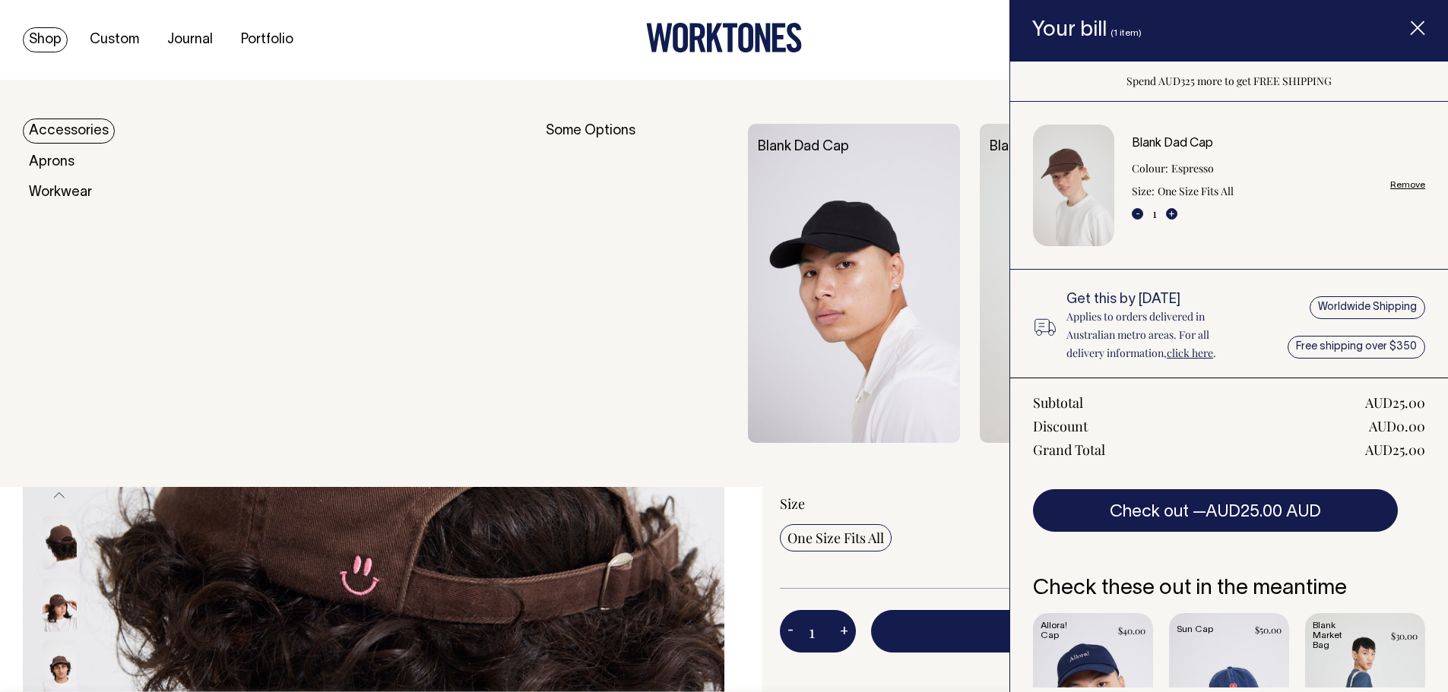
click at [44, 42] on link "Shop" at bounding box center [45, 39] width 45 height 25
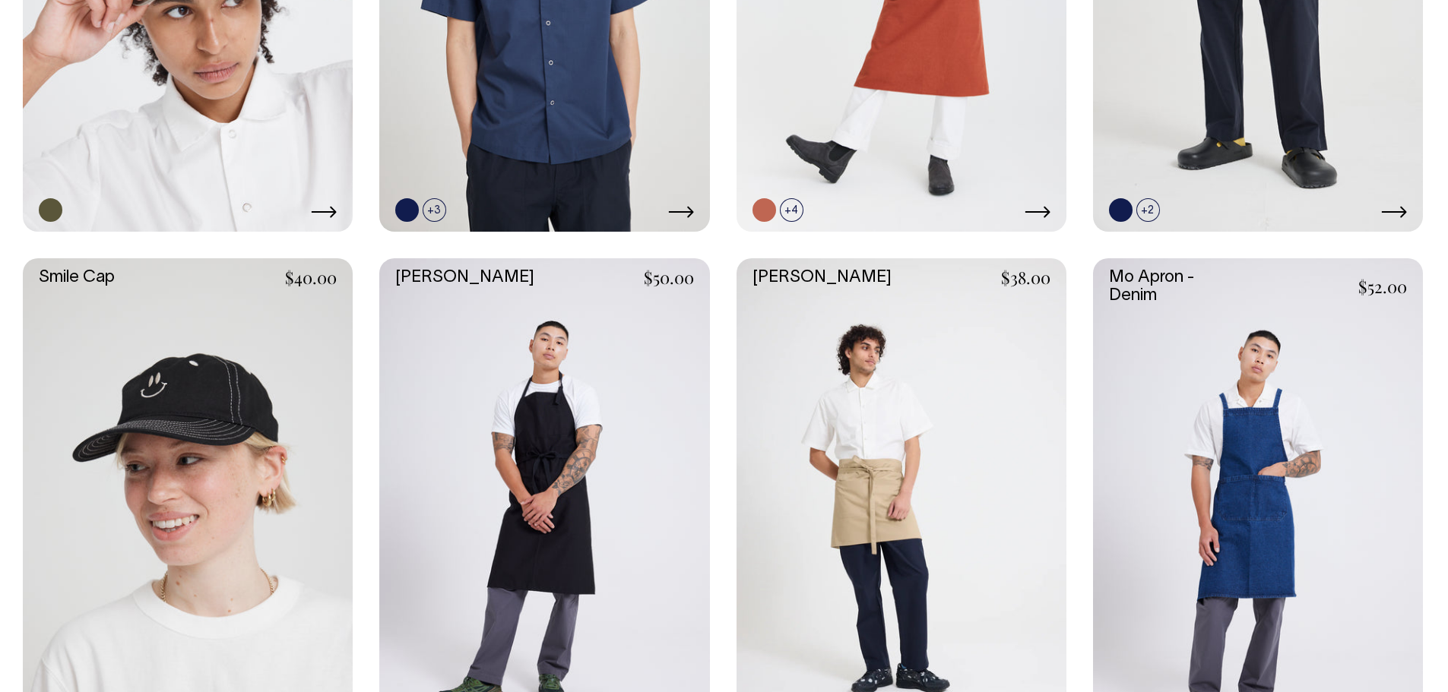
scroll to position [1146, 0]
